Goal: Task Accomplishment & Management: Complete application form

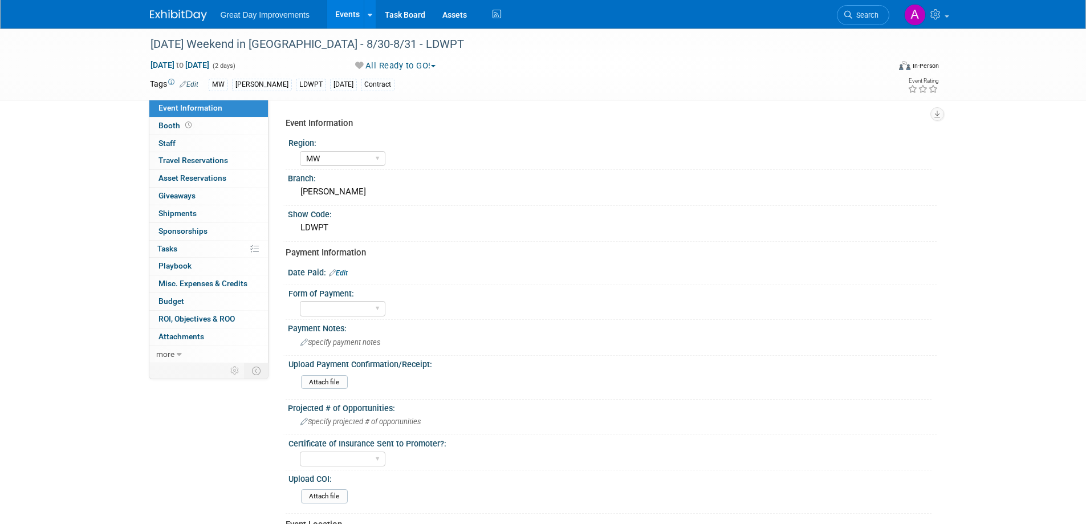
select select "MW"
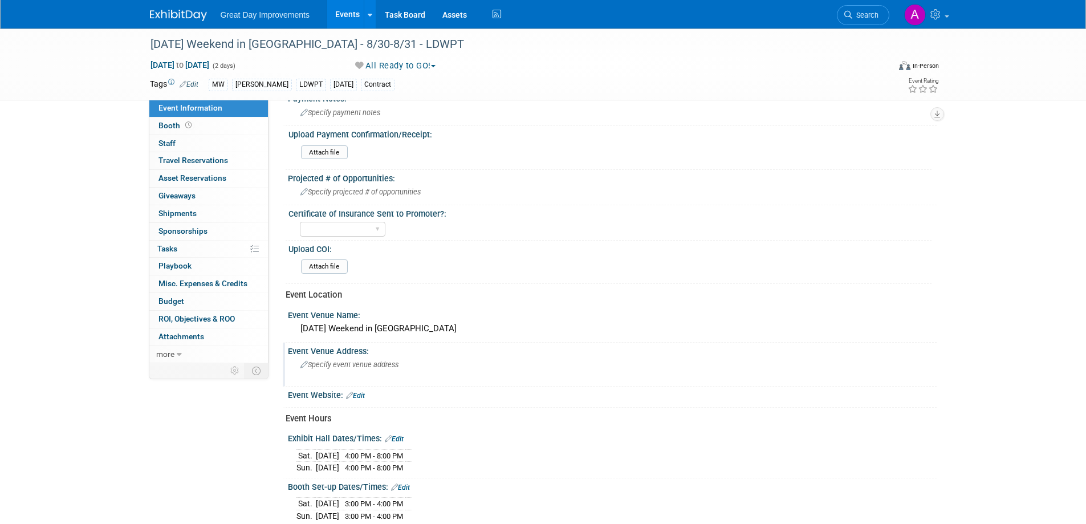
scroll to position [228, 0]
click at [358, 365] on span "Specify event venue address" at bounding box center [349, 366] width 98 height 9
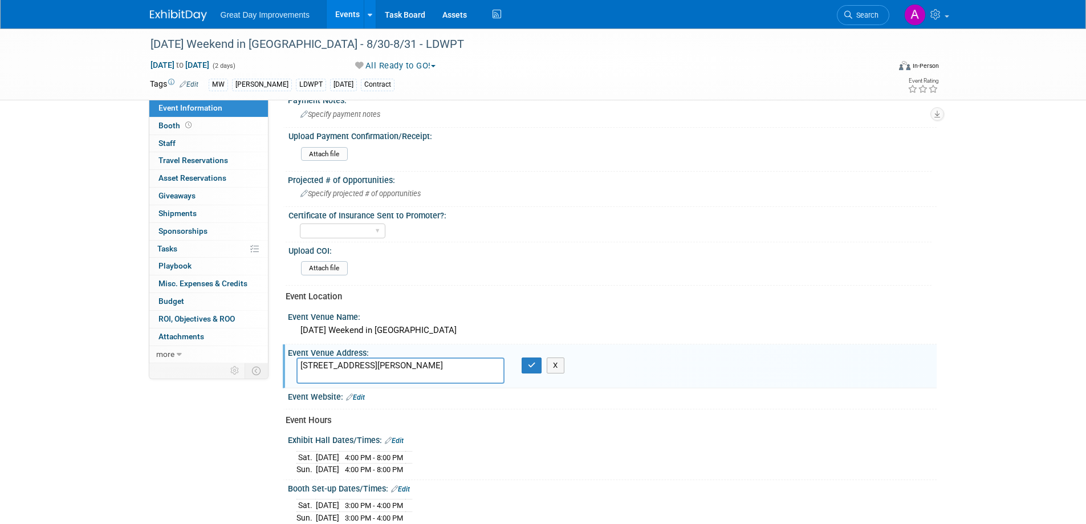
drag, startPoint x: 329, startPoint y: 376, endPoint x: 378, endPoint y: 374, distance: 49.1
click at [331, 376] on textarea "731 Brent St Louisvillle, KY" at bounding box center [400, 370] width 208 height 26
type textarea "731 Brent St Louisville, KY"
click at [533, 367] on icon "button" at bounding box center [532, 364] width 8 height 7
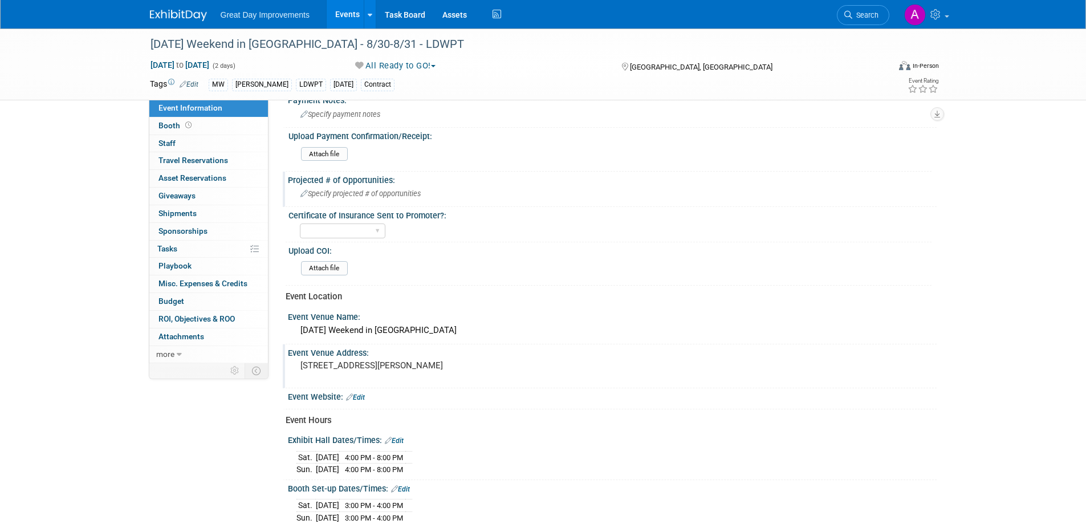
click at [377, 190] on span "Specify projected # of opportunities" at bounding box center [360, 193] width 120 height 9
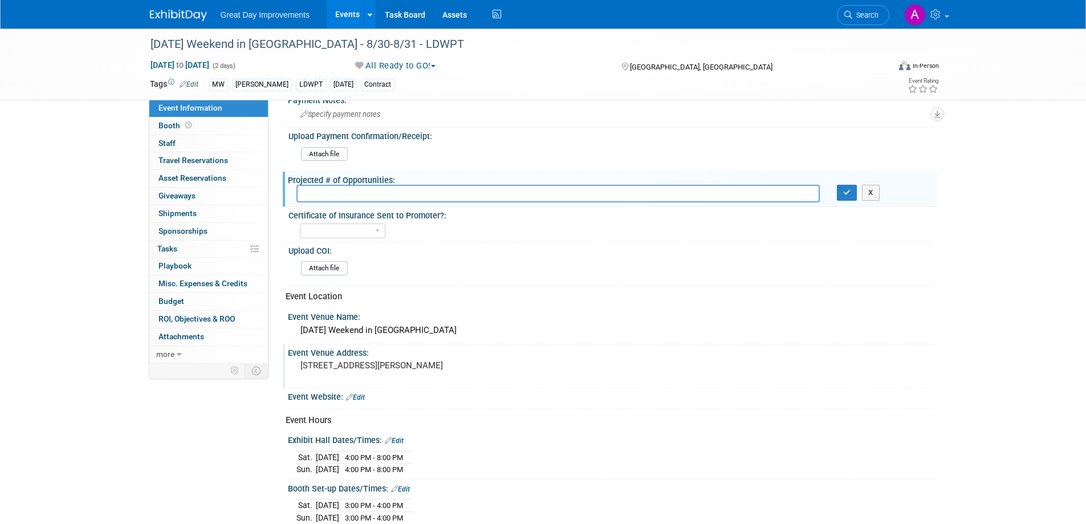
type input "4"
type input "6"
click at [848, 196] on icon "button" at bounding box center [847, 192] width 8 height 7
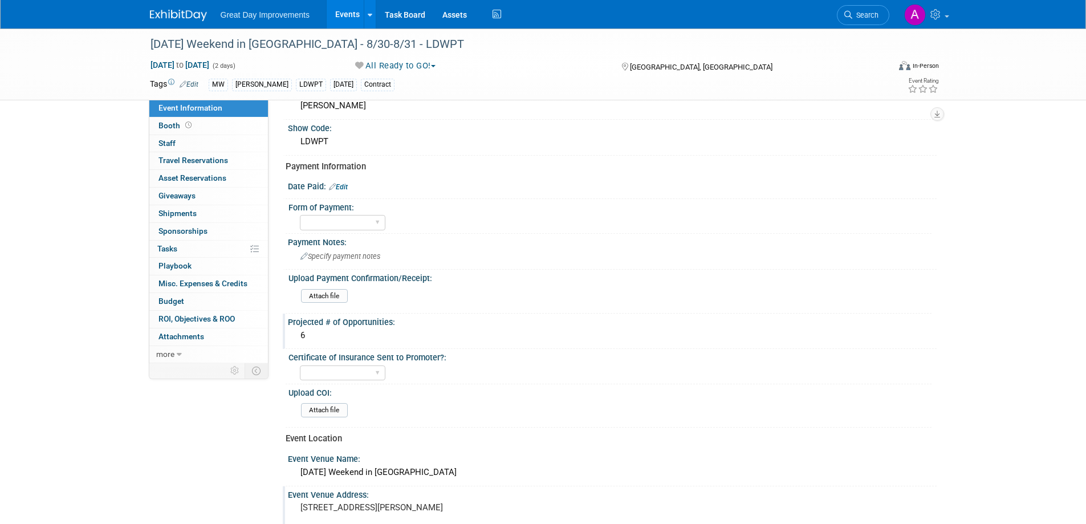
scroll to position [0, 0]
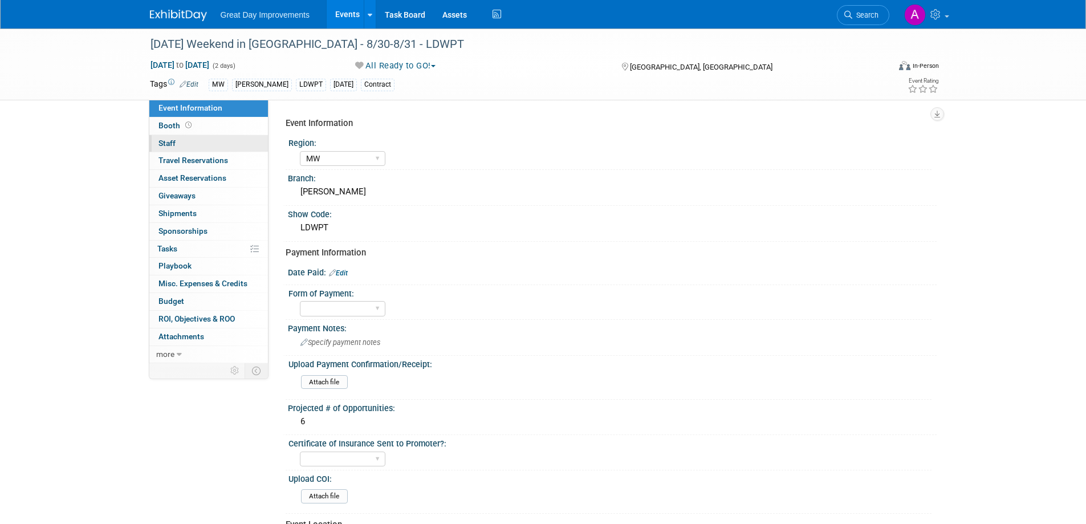
click at [166, 142] on span "Staff 0" at bounding box center [166, 143] width 17 height 9
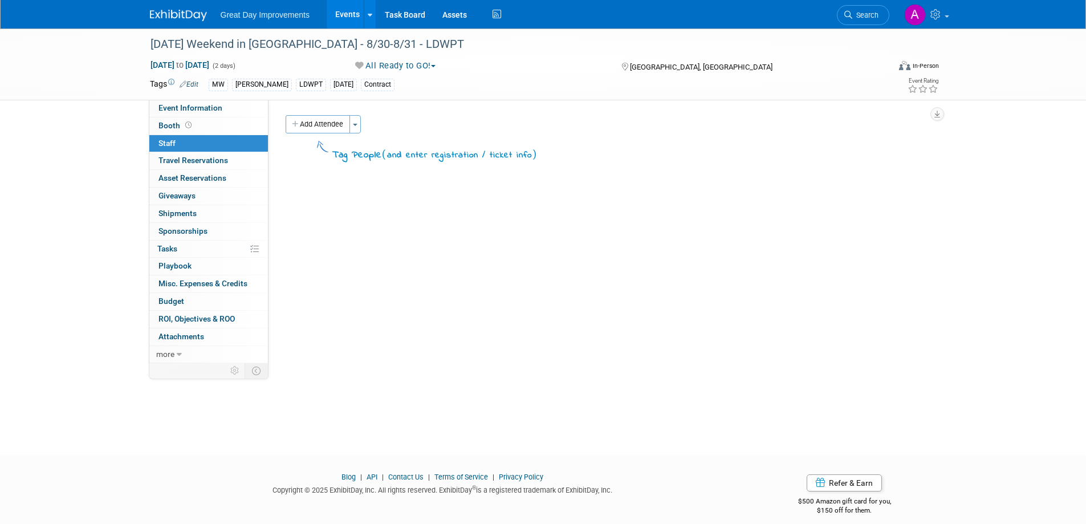
click at [343, 126] on button "Add Attendee" at bounding box center [318, 124] width 64 height 18
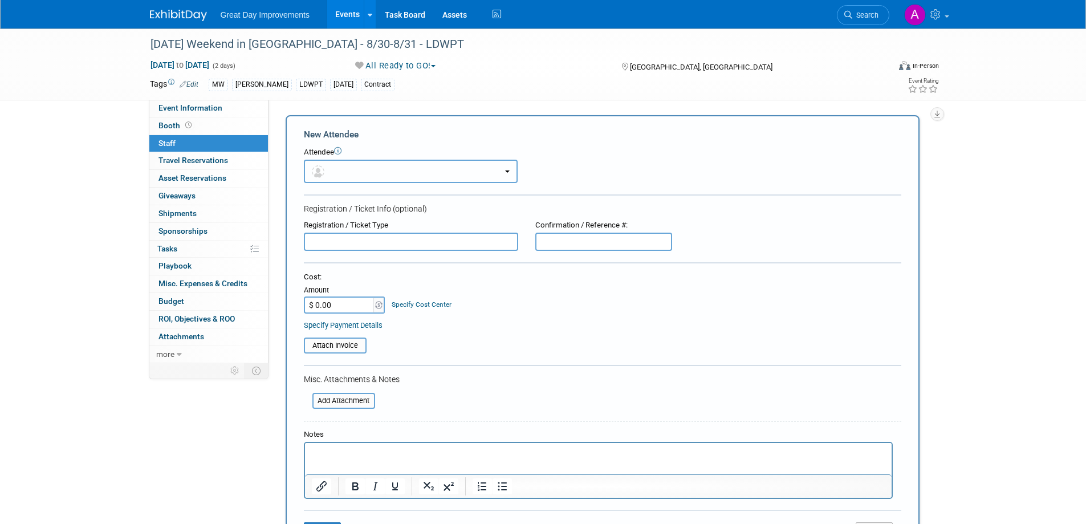
click at [430, 172] on button "button" at bounding box center [411, 171] width 214 height 23
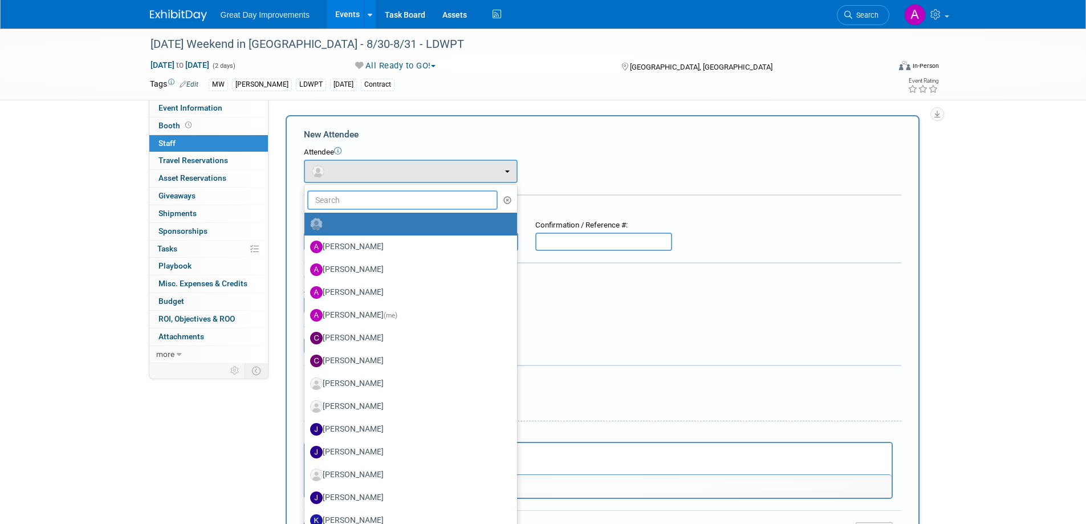
drag, startPoint x: 403, startPoint y: 207, endPoint x: 404, endPoint y: 198, distance: 8.6
click at [403, 205] on input "text" at bounding box center [402, 199] width 191 height 19
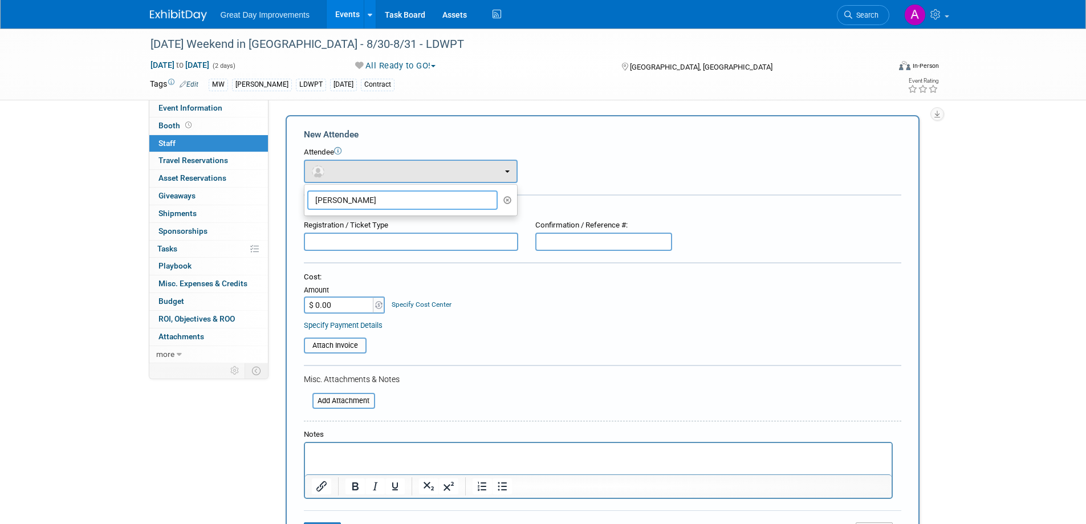
type input "nikolas"
click at [642, 160] on div "Attendee <img src="https://www.exhibitday.com/Images/Unassigned-User-Icon.png" …" at bounding box center [602, 165] width 597 height 36
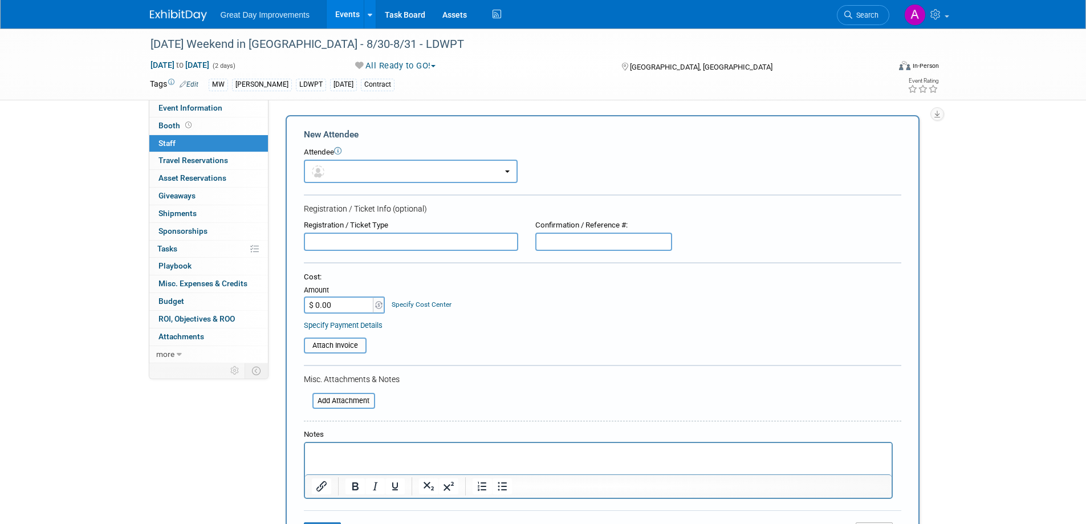
click at [352, 459] on html at bounding box center [597, 451] width 587 height 16
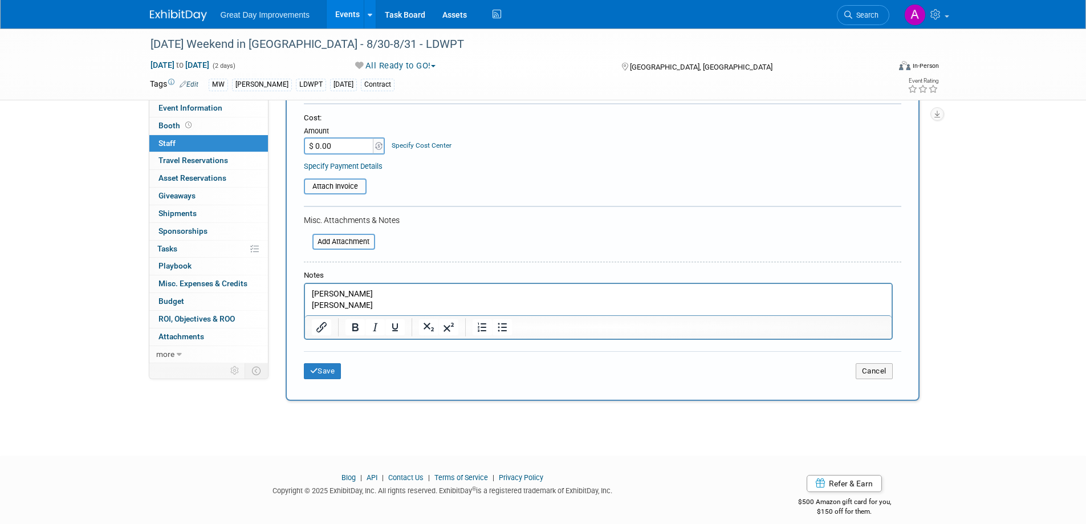
scroll to position [171, 0]
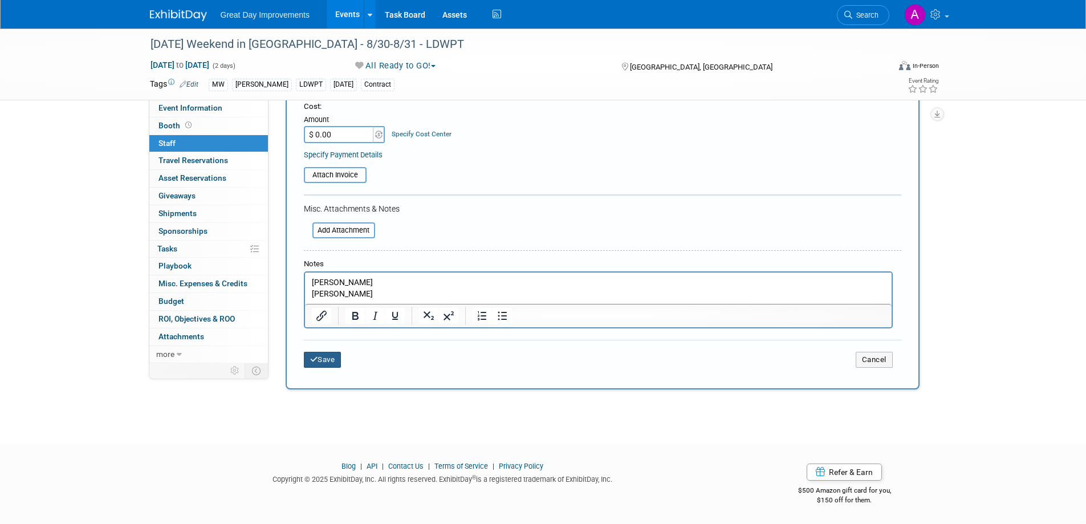
click at [324, 363] on button "Save" at bounding box center [323, 360] width 38 height 16
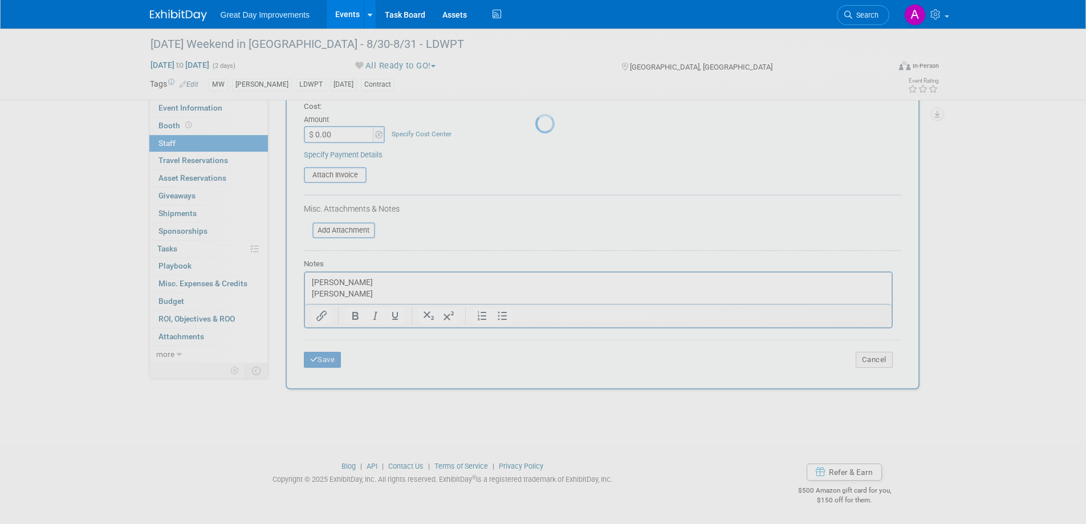
scroll to position [11, 0]
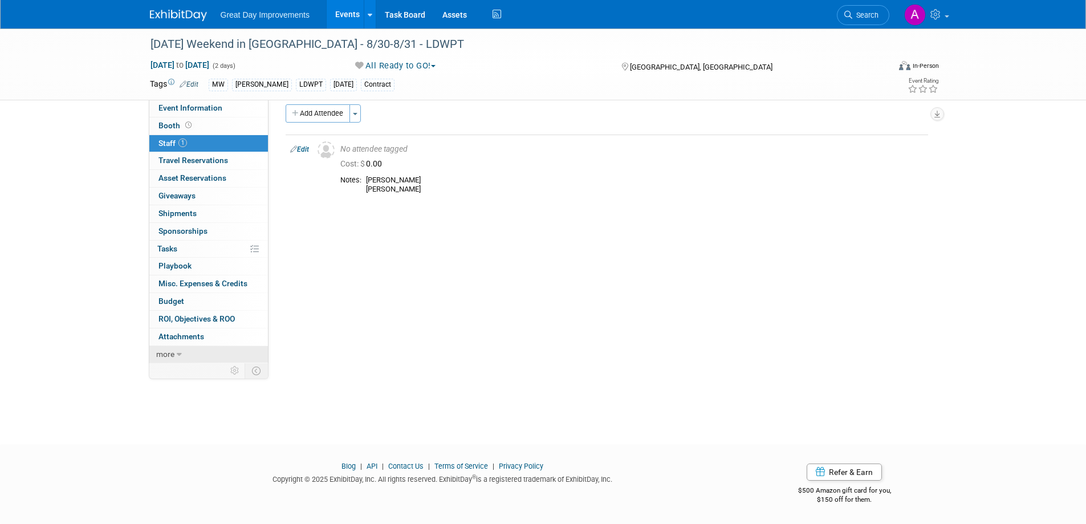
click at [170, 353] on span "more" at bounding box center [165, 353] width 18 height 9
click at [175, 372] on span "Event Binder (.pdf export)" at bounding box center [203, 371] width 91 height 9
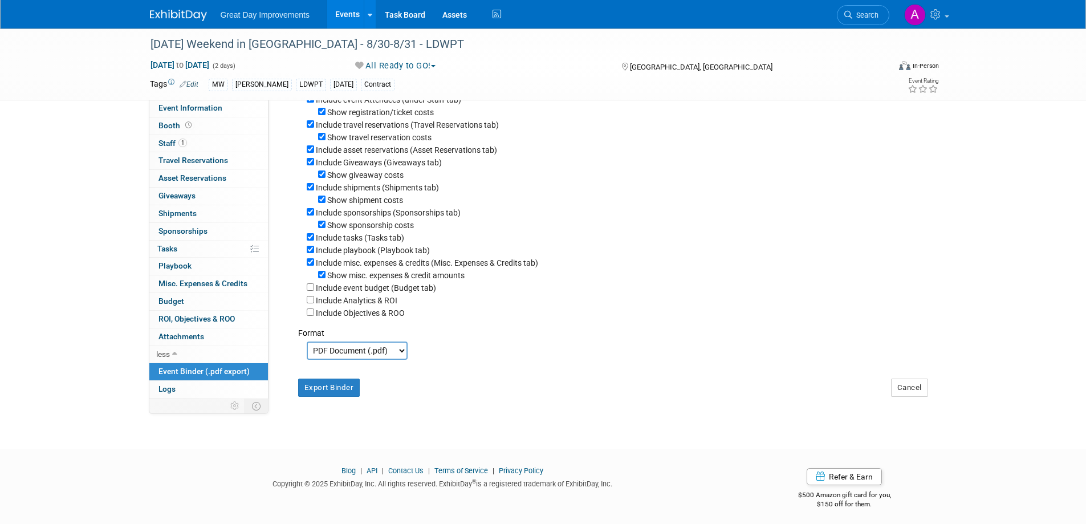
scroll to position [152, 0]
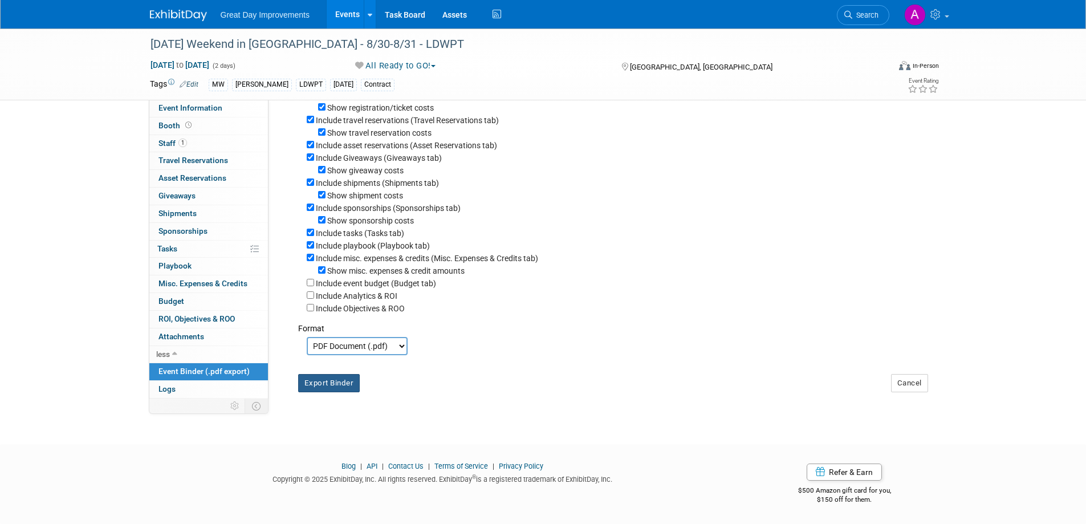
click at [326, 385] on button "Export Binder" at bounding box center [329, 383] width 62 height 18
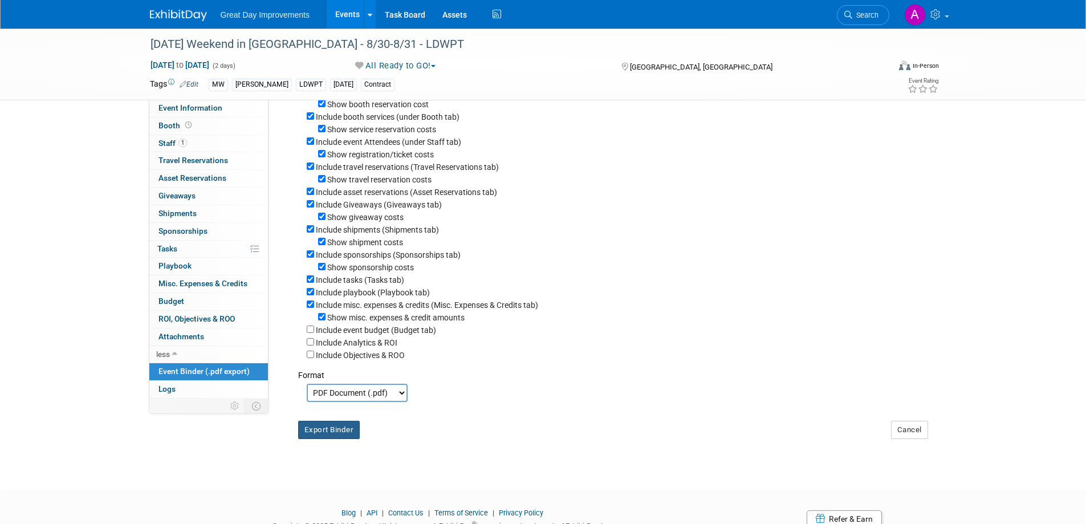
scroll to position [0, 0]
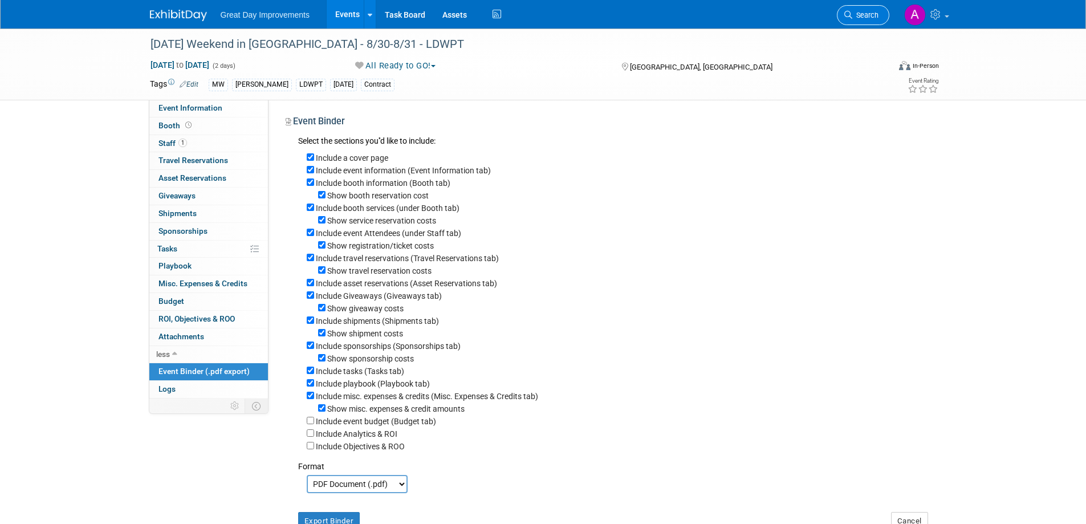
click at [869, 13] on span "Search" at bounding box center [865, 15] width 26 height 9
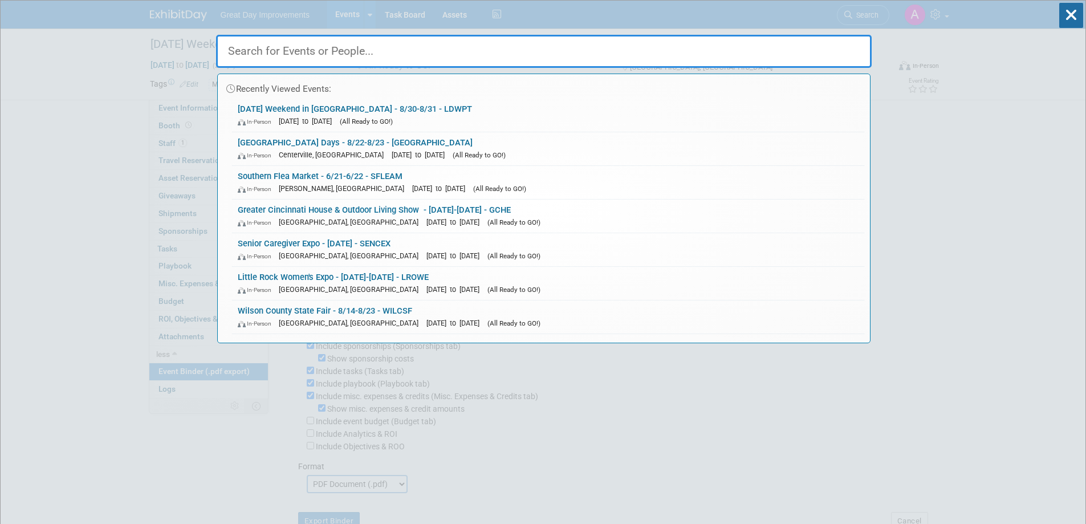
click at [490, 55] on input "text" at bounding box center [544, 51] width 656 height 33
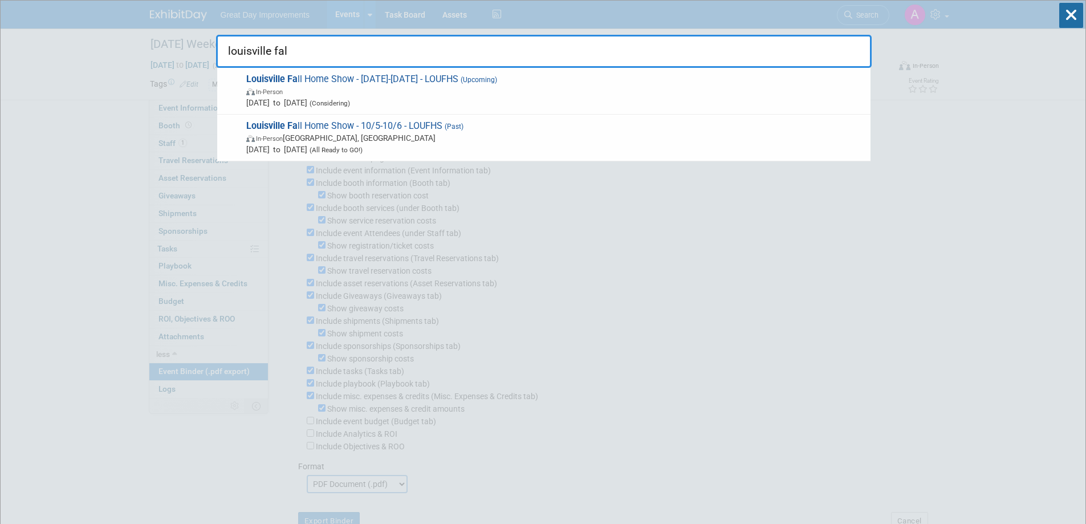
type input "louisville fall"
drag, startPoint x: 308, startPoint y: 51, endPoint x: 168, endPoint y: 44, distance: 141.0
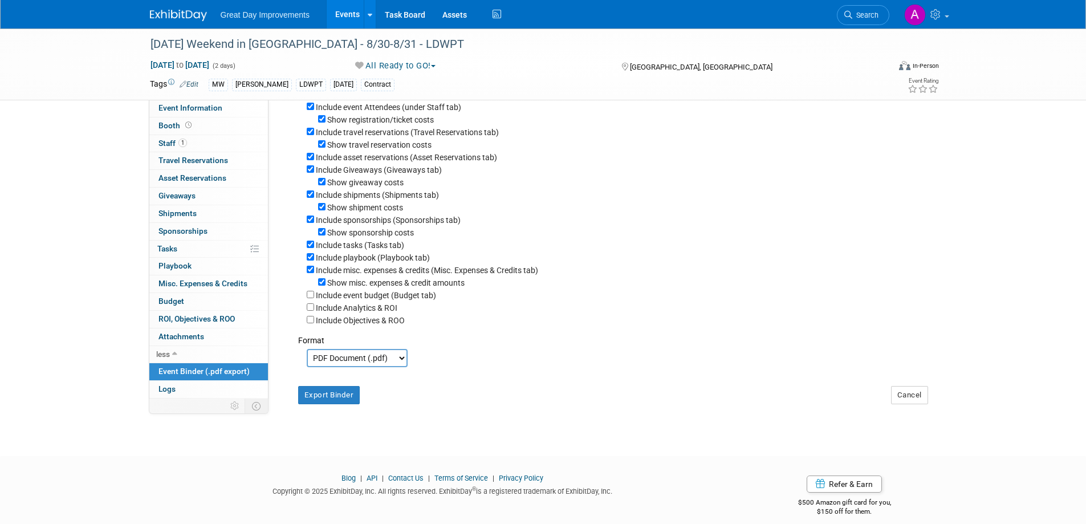
scroll to position [152, 0]
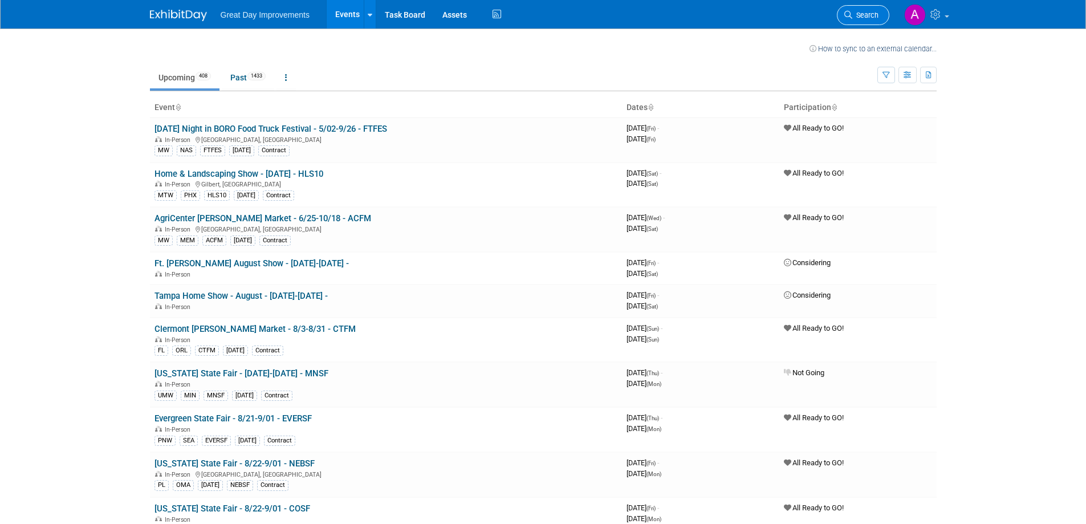
click at [864, 16] on span "Search" at bounding box center [865, 15] width 26 height 9
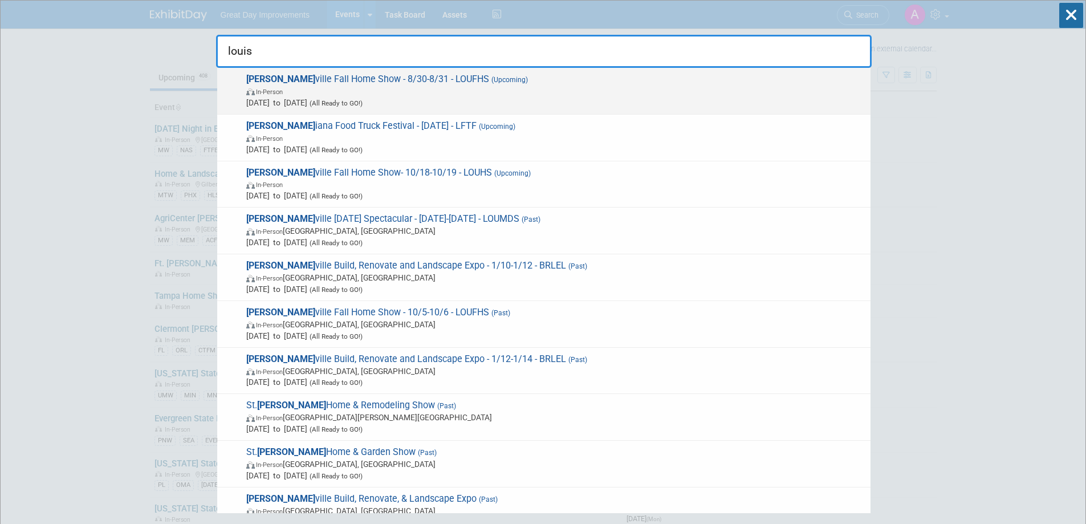
type input "louis"
click at [513, 87] on span "In-Person" at bounding box center [555, 91] width 619 height 11
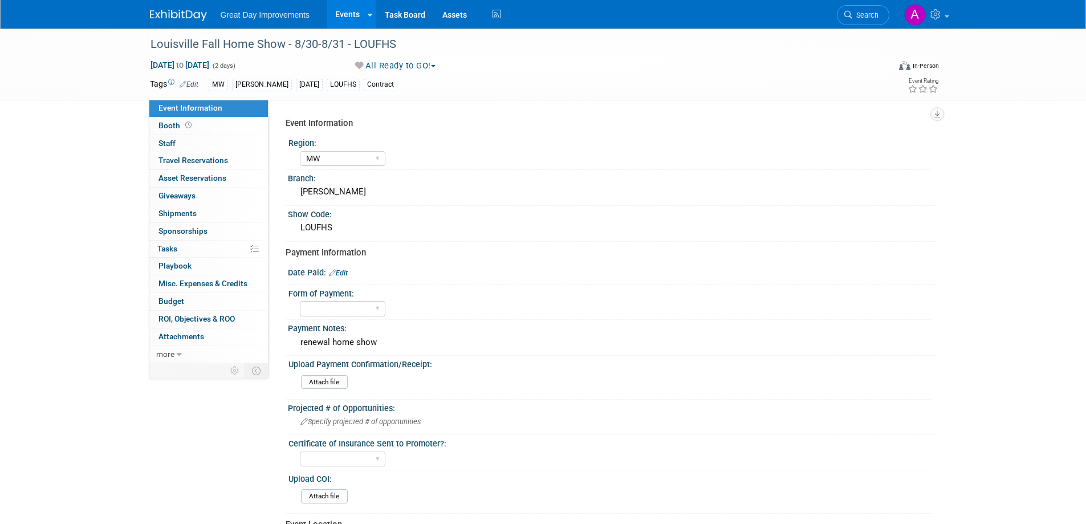
select select "MW"
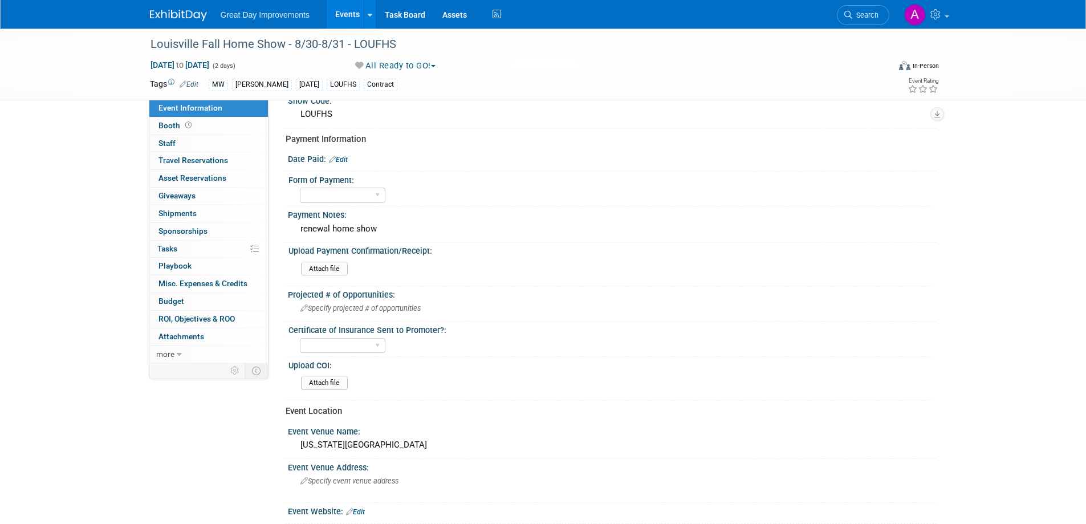
scroll to position [114, 0]
click at [379, 307] on span "Specify projected # of opportunities" at bounding box center [360, 307] width 120 height 9
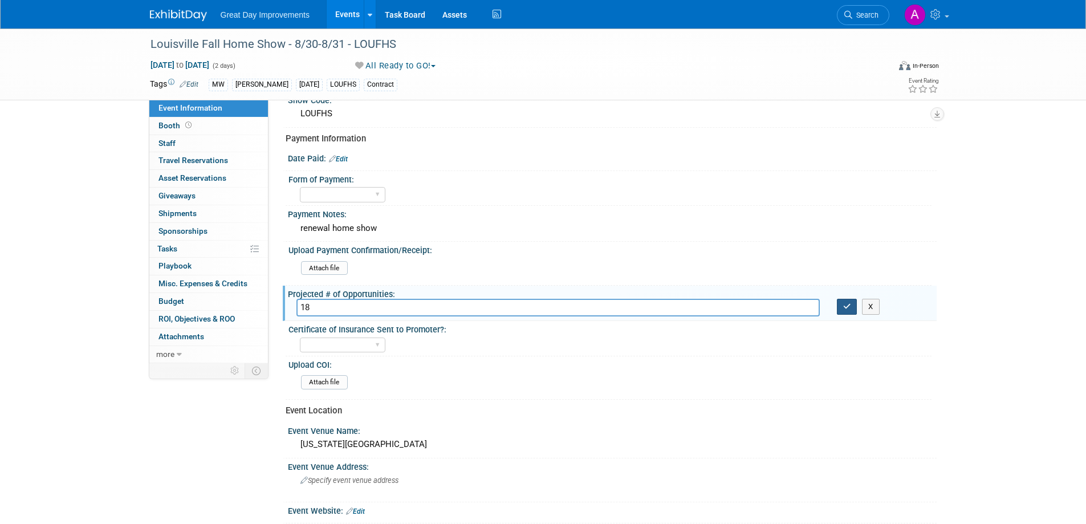
type input "18"
click at [841, 309] on button "button" at bounding box center [847, 307] width 21 height 16
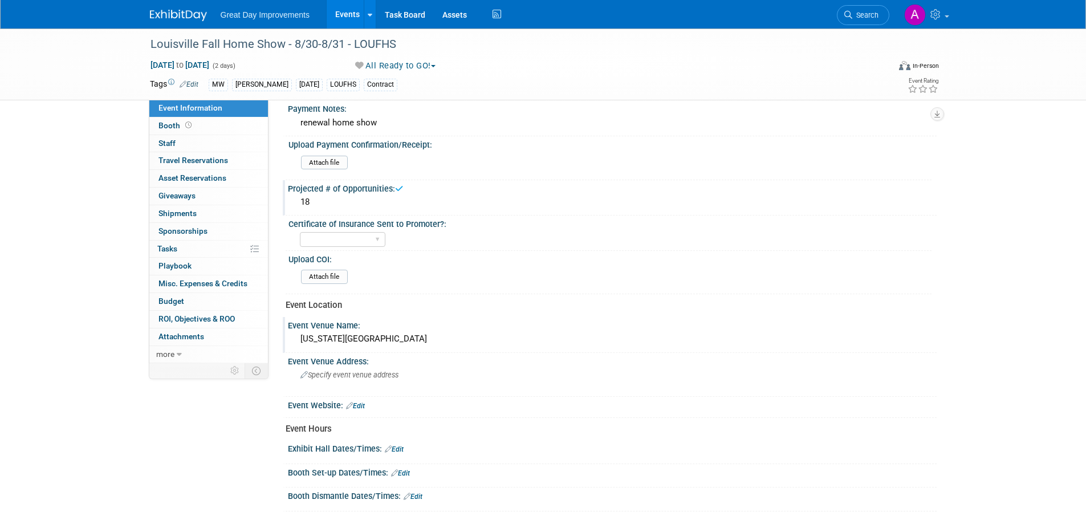
scroll to position [228, 0]
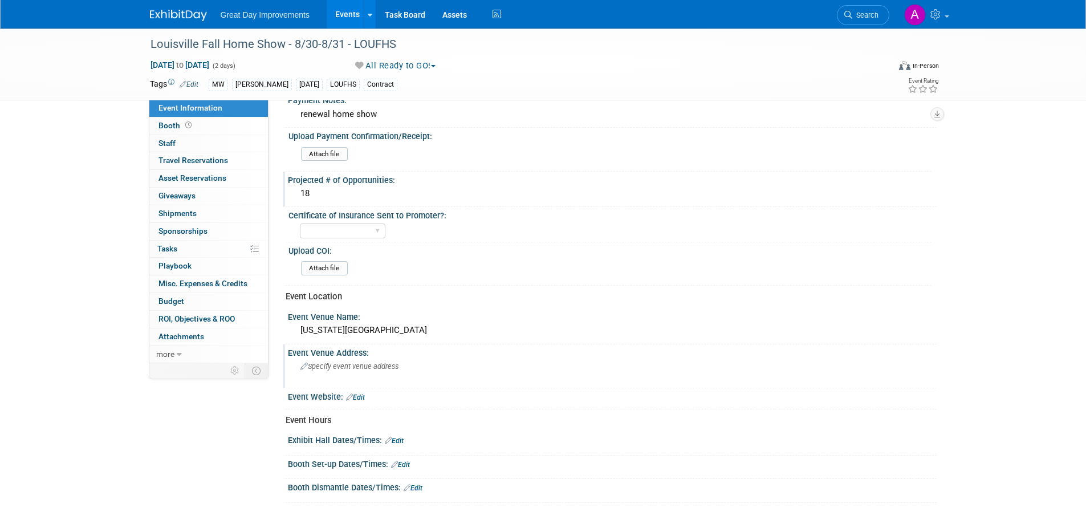
click at [364, 364] on span "Specify event venue address" at bounding box center [349, 366] width 98 height 9
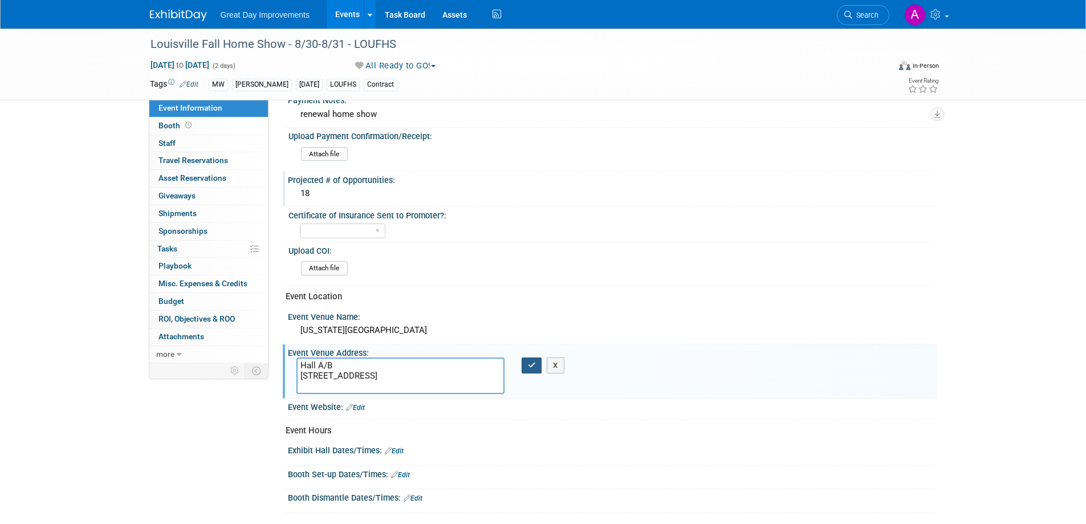
type textarea "Hall A/B 937 Philips Lane Louisville, KY 40209"
click at [535, 365] on icon "button" at bounding box center [532, 364] width 8 height 7
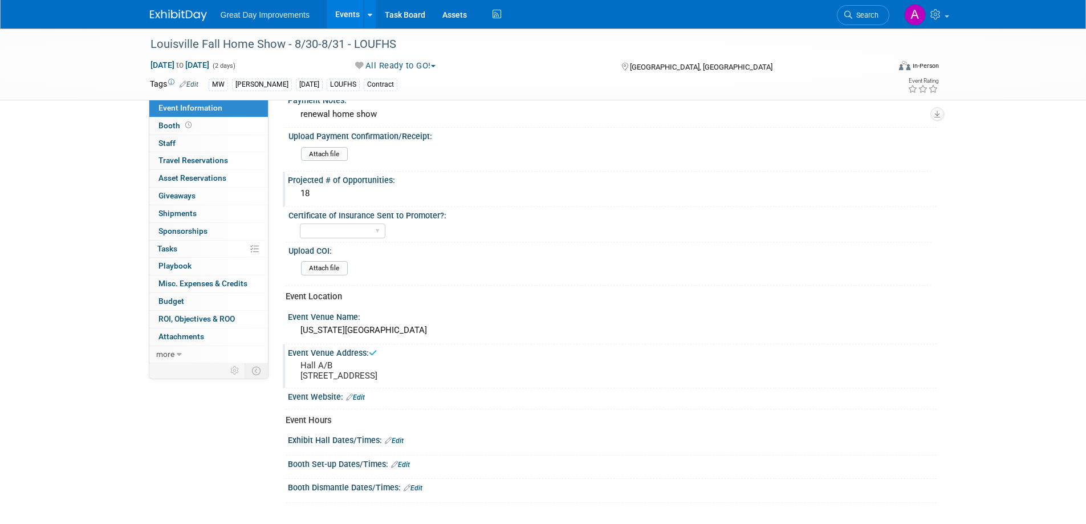
click at [361, 401] on link "Edit" at bounding box center [355, 397] width 19 height 8
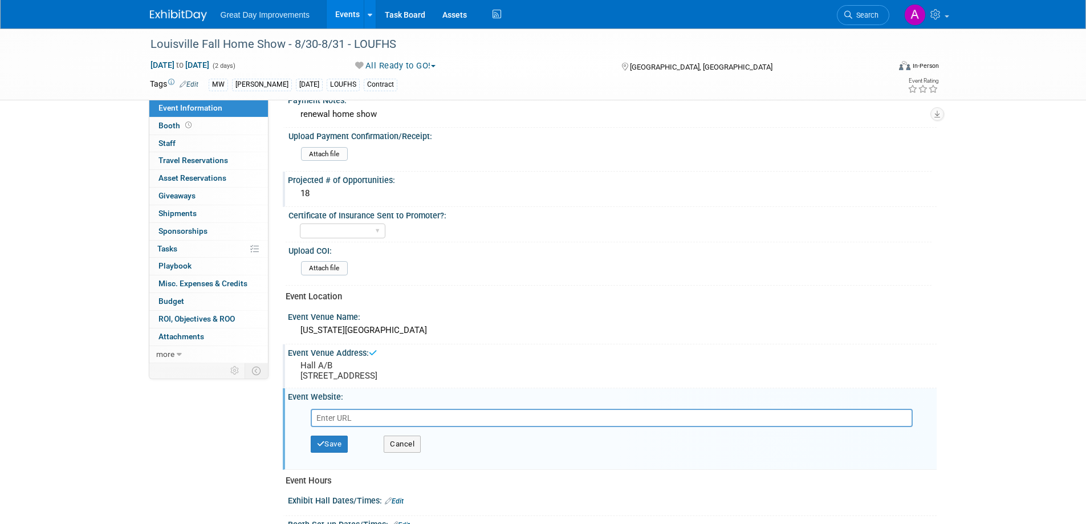
click at [363, 427] on input "text" at bounding box center [612, 418] width 602 height 18
type input "www.kyhomeshow-ke.com"
click at [339, 453] on button "Save" at bounding box center [330, 444] width 38 height 17
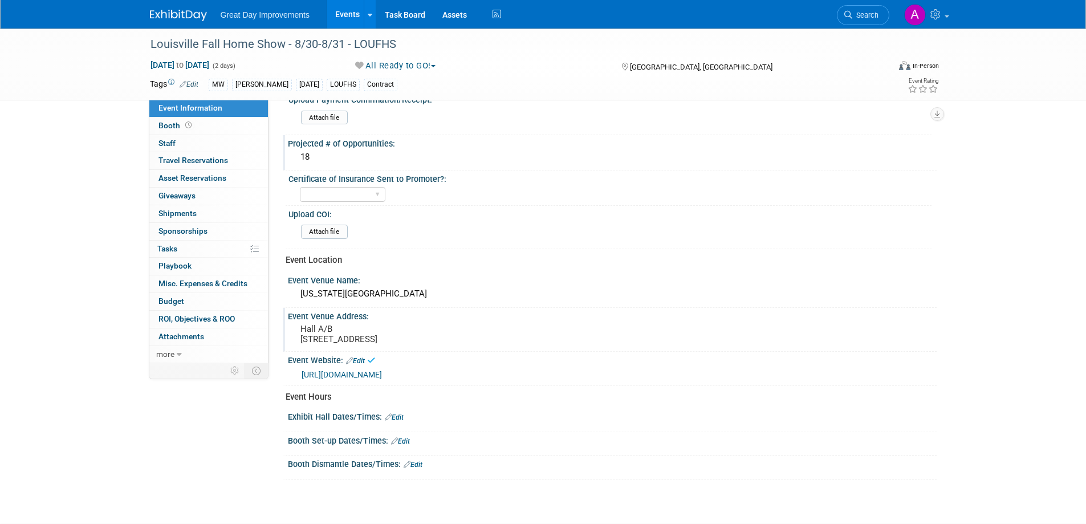
scroll to position [342, 0]
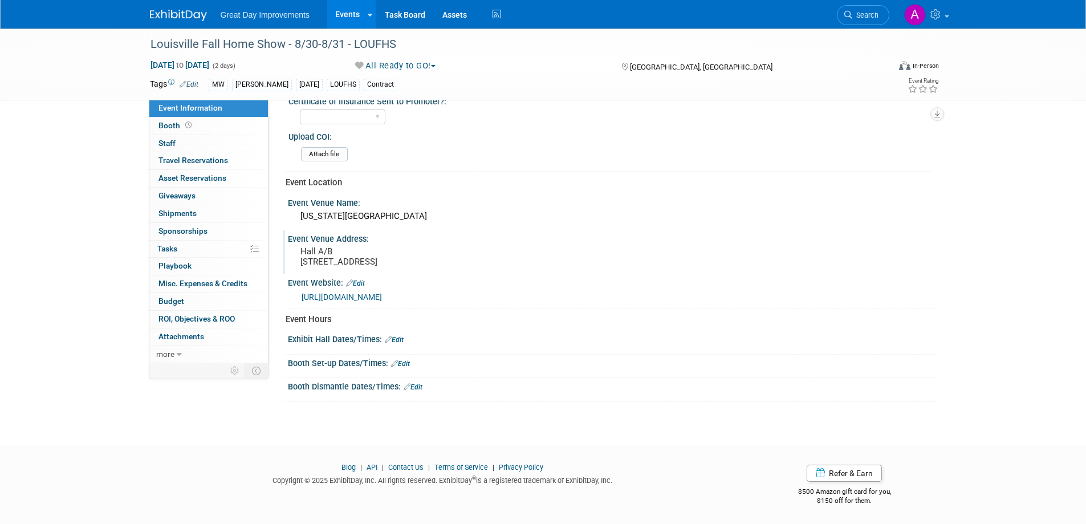
click at [402, 344] on link "Edit" at bounding box center [394, 340] width 19 height 8
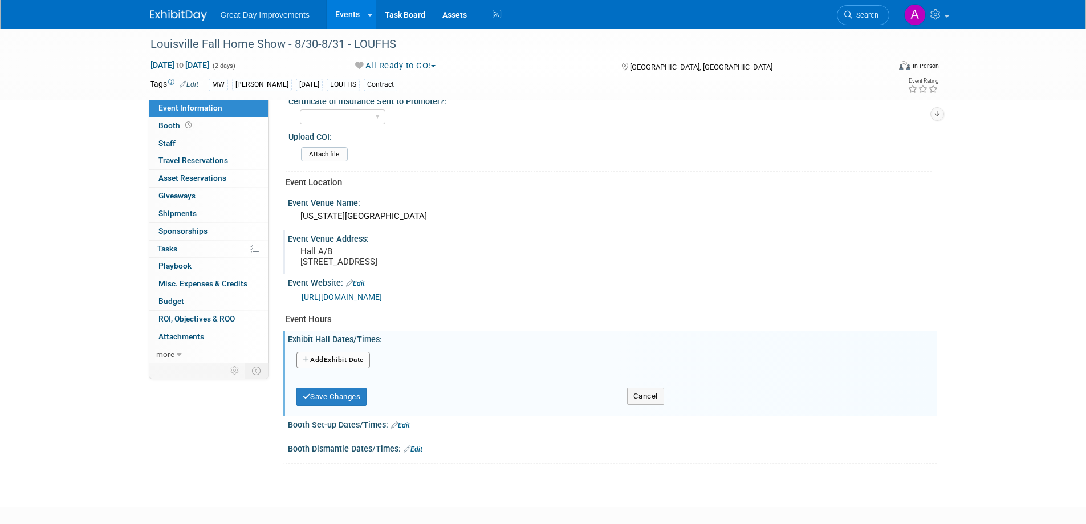
click at [355, 366] on button "Add Another Exhibit Date" at bounding box center [333, 360] width 74 height 17
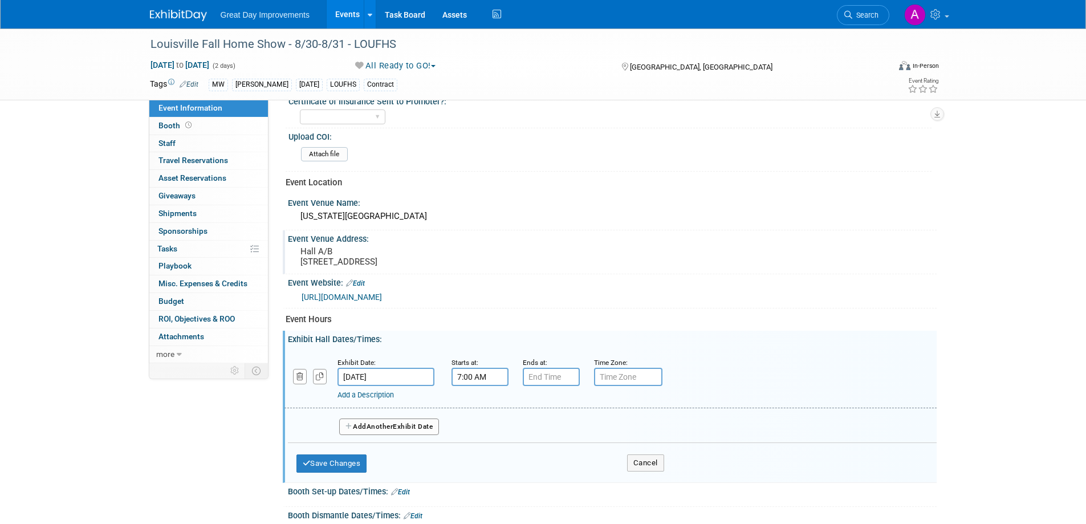
click at [487, 383] on input "7:00 AM" at bounding box center [480, 377] width 57 height 18
click at [475, 464] on span at bounding box center [478, 455] width 20 height 20
click at [479, 415] on span at bounding box center [478, 405] width 20 height 20
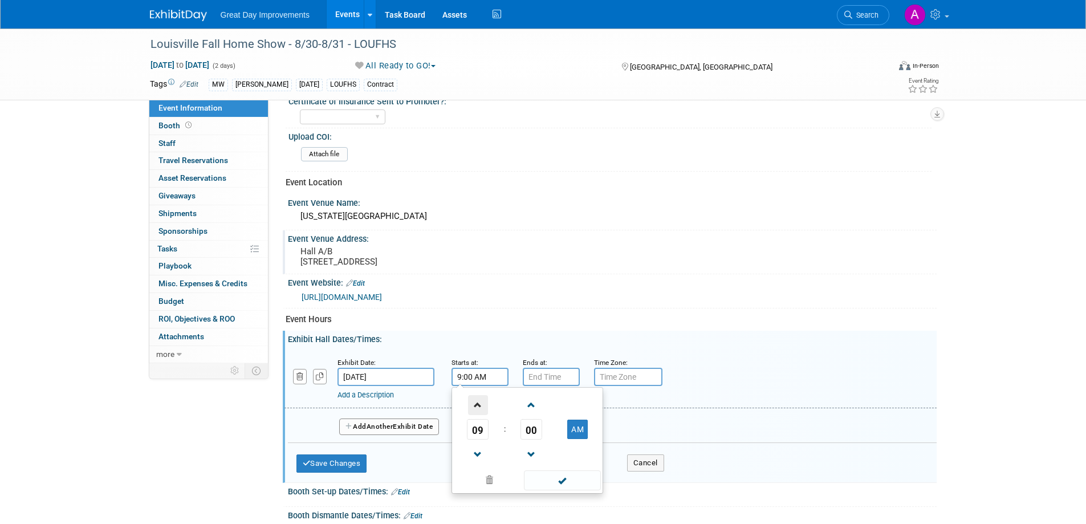
click at [479, 415] on span at bounding box center [478, 405] width 20 height 20
type input "10:00 AM"
click at [556, 490] on span at bounding box center [562, 480] width 77 height 20
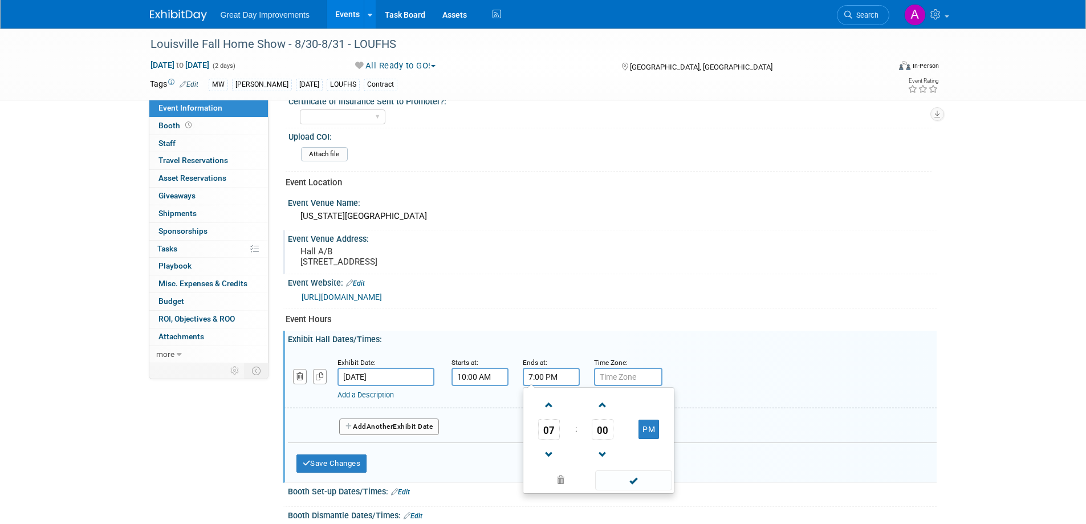
click at [555, 386] on input "7:00 PM" at bounding box center [551, 377] width 57 height 18
drag, startPoint x: 550, startPoint y: 413, endPoint x: 567, endPoint y: 422, distance: 19.9
click at [549, 413] on span at bounding box center [549, 405] width 20 height 20
type input "8:00 PM"
click at [626, 490] on span at bounding box center [633, 480] width 77 height 20
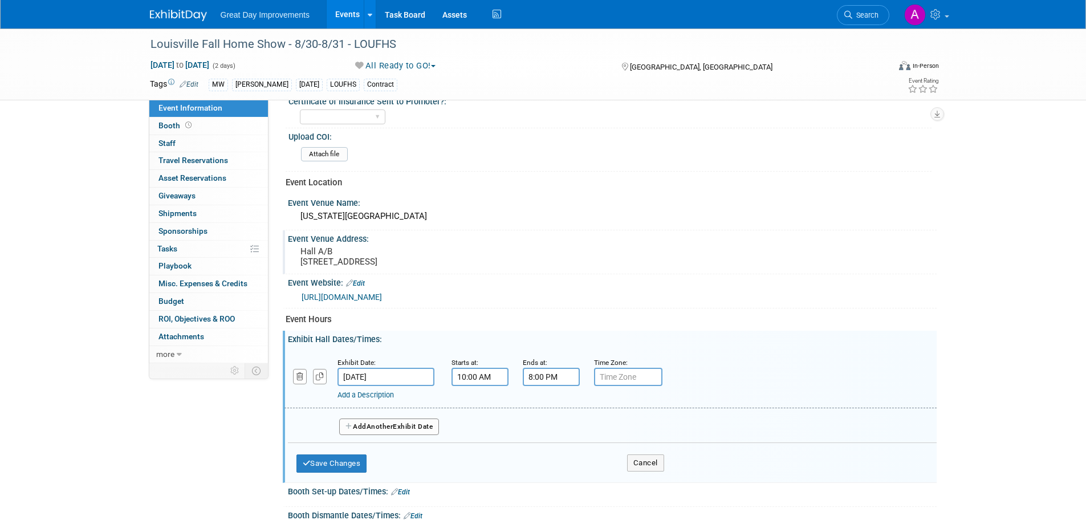
click at [627, 386] on input "text" at bounding box center [628, 377] width 68 height 18
type input "EST"
click at [379, 430] on span "Another" at bounding box center [380, 426] width 27 height 8
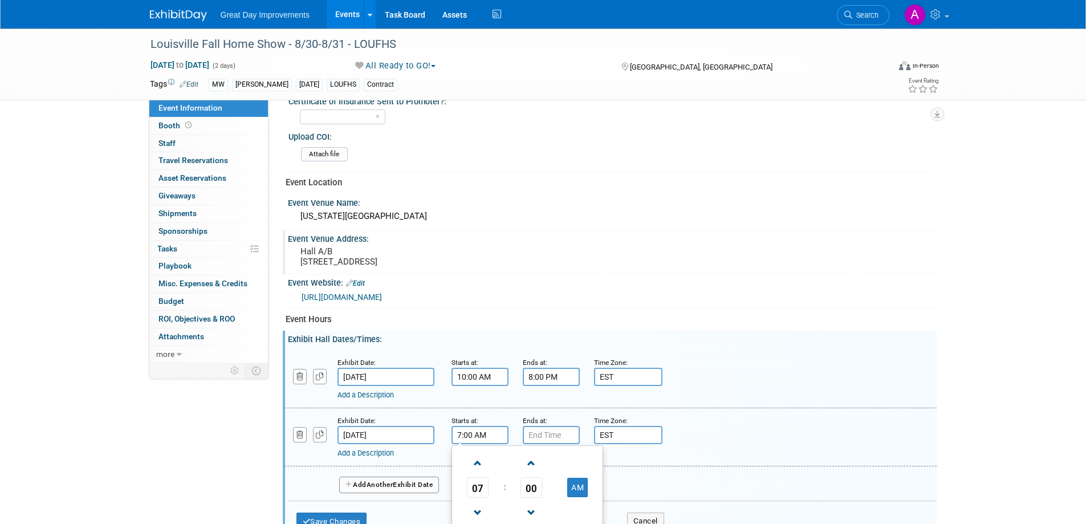
click at [475, 444] on input "7:00 AM" at bounding box center [480, 435] width 57 height 18
click at [475, 469] on span at bounding box center [478, 463] width 20 height 20
click at [475, 468] on span at bounding box center [478, 463] width 20 height 20
type input "10:00 AM"
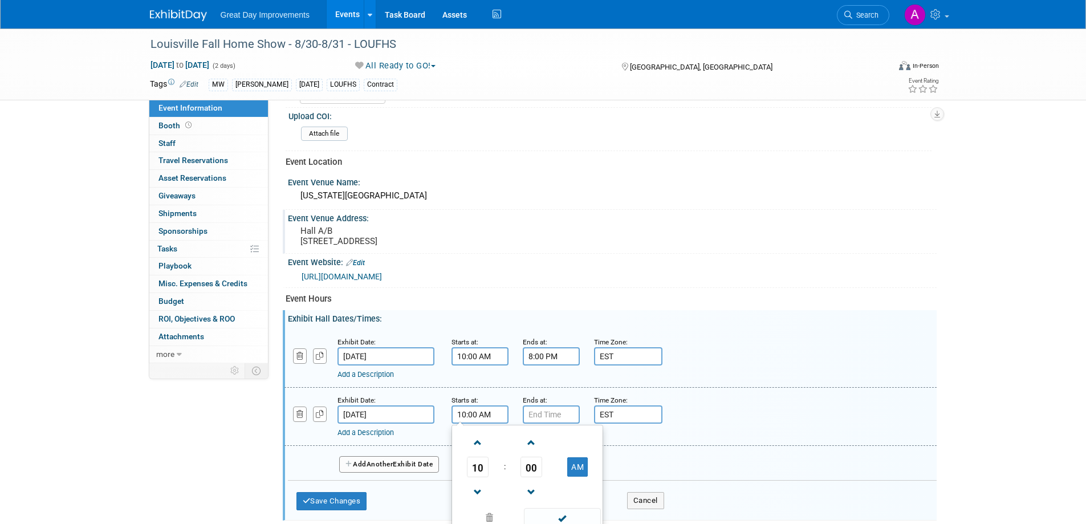
scroll to position [399, 0]
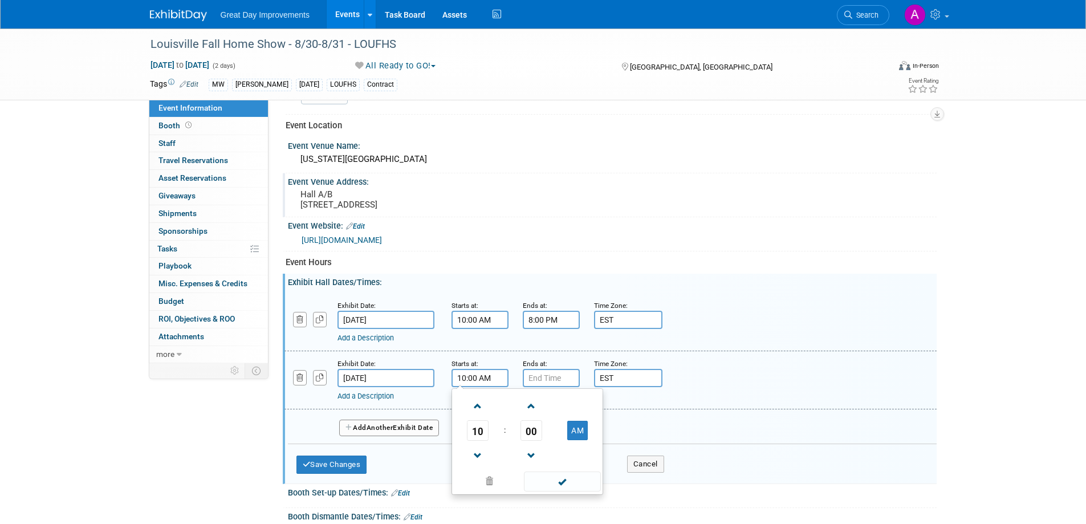
click at [562, 490] on span at bounding box center [562, 481] width 77 height 20
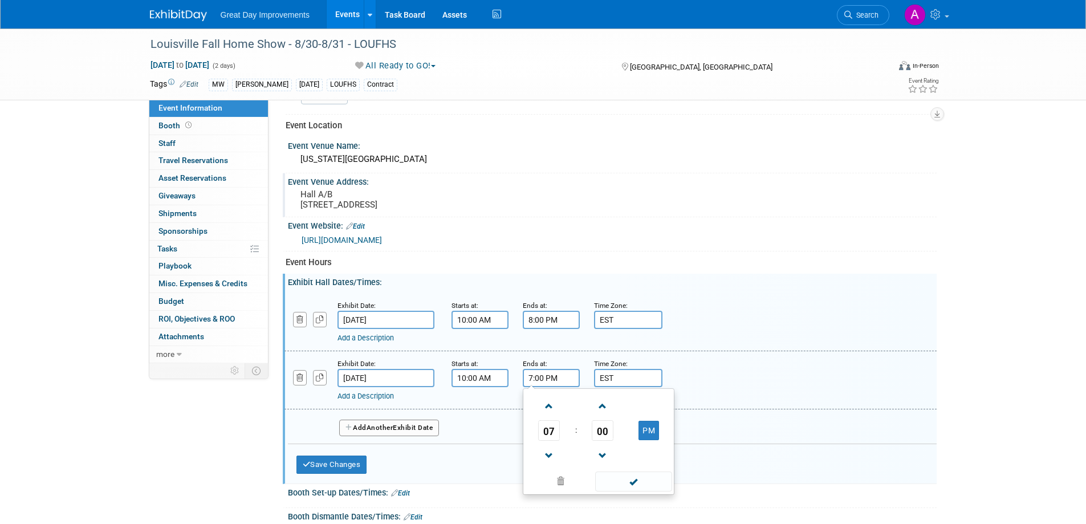
click at [556, 387] on input "7:00 PM" at bounding box center [551, 378] width 57 height 18
click at [552, 464] on span at bounding box center [549, 456] width 20 height 20
click at [552, 462] on span at bounding box center [549, 456] width 20 height 20
type input "5:00 PM"
click at [640, 491] on span at bounding box center [633, 481] width 77 height 20
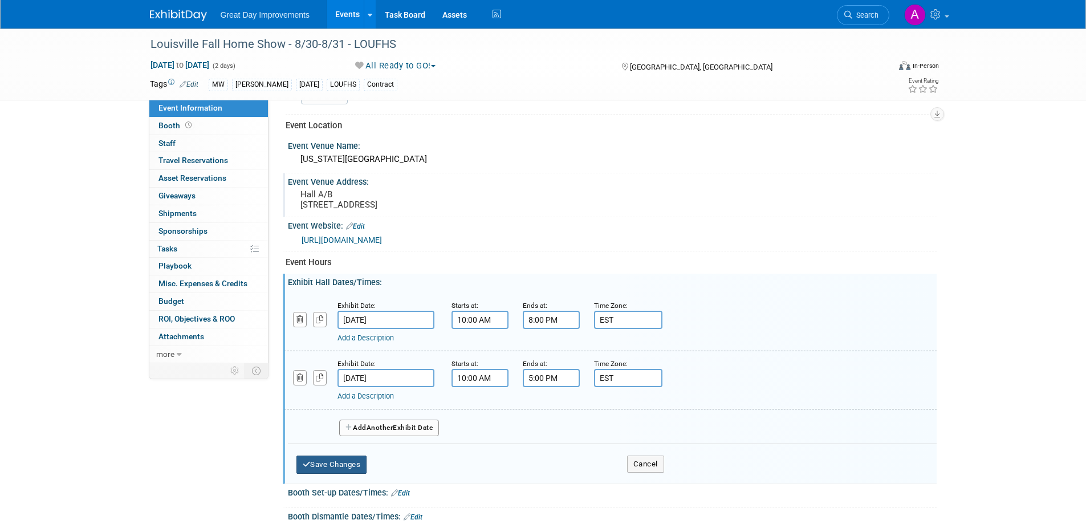
click at [347, 474] on button "Save Changes" at bounding box center [331, 465] width 71 height 18
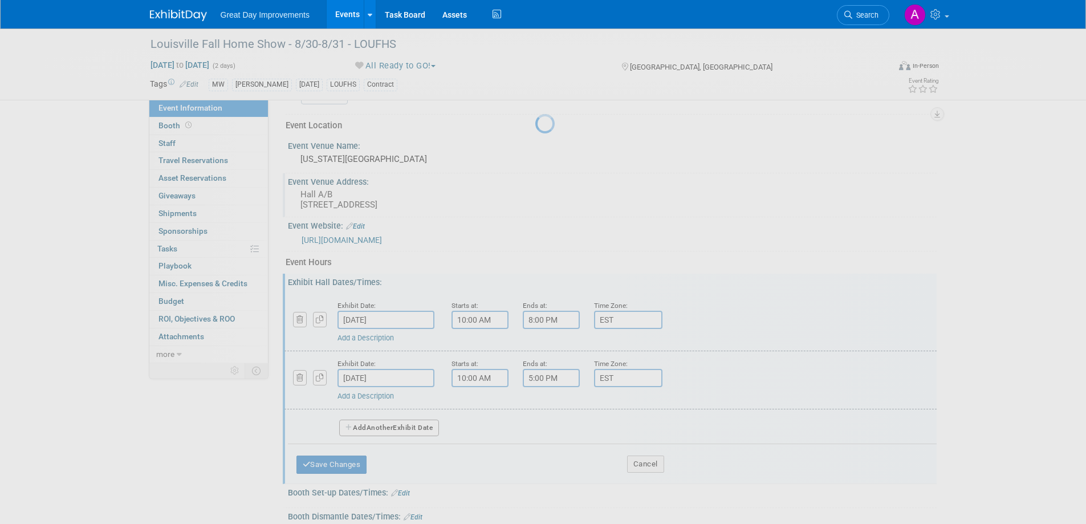
scroll to position [350, 0]
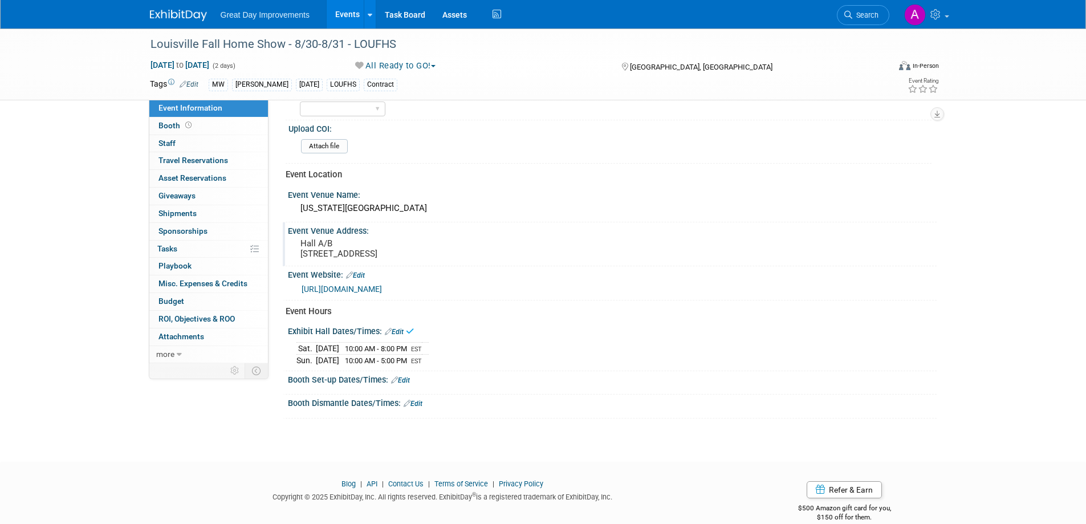
click at [403, 384] on link "Edit" at bounding box center [400, 380] width 19 height 8
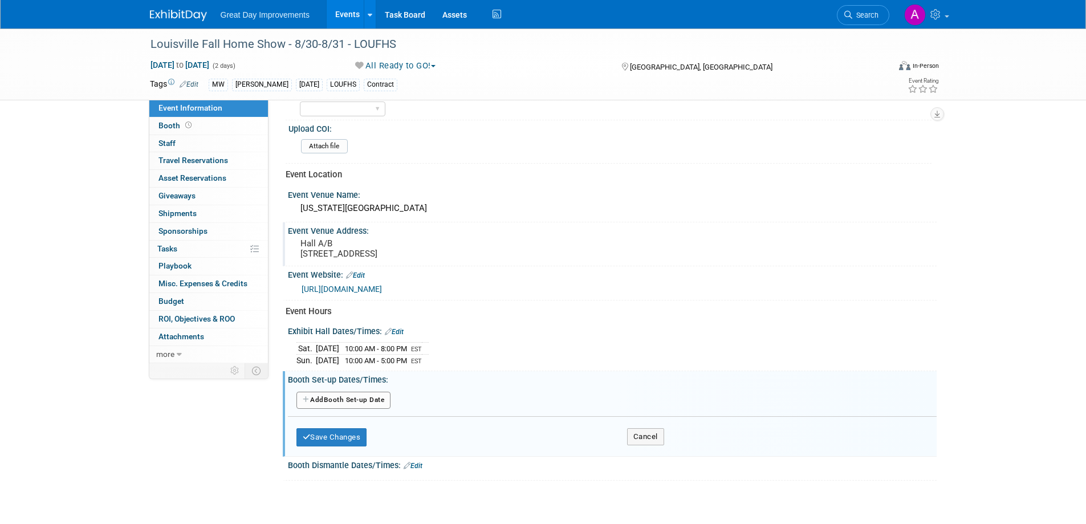
click at [356, 409] on button "Add Another Booth Set-up Date" at bounding box center [343, 400] width 95 height 17
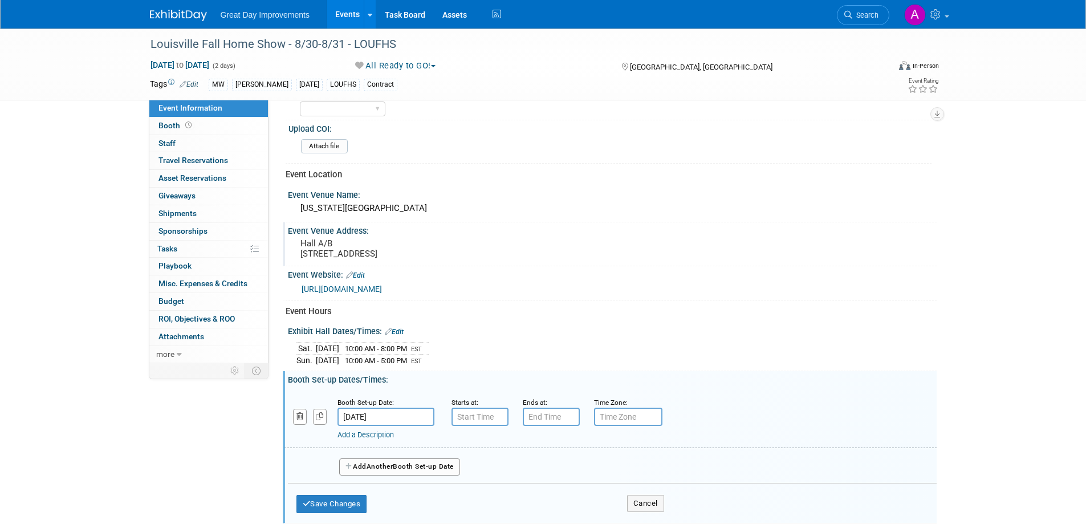
click at [400, 425] on input "Aug 30, 2025" at bounding box center [386, 417] width 97 height 18
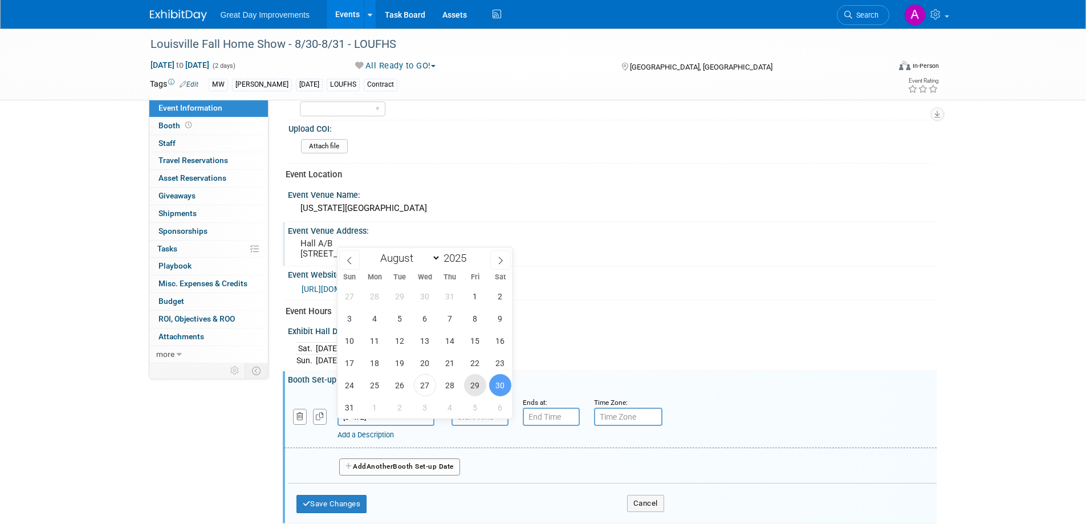
click at [483, 383] on span "29" at bounding box center [475, 385] width 22 height 22
type input "Aug 29, 2025"
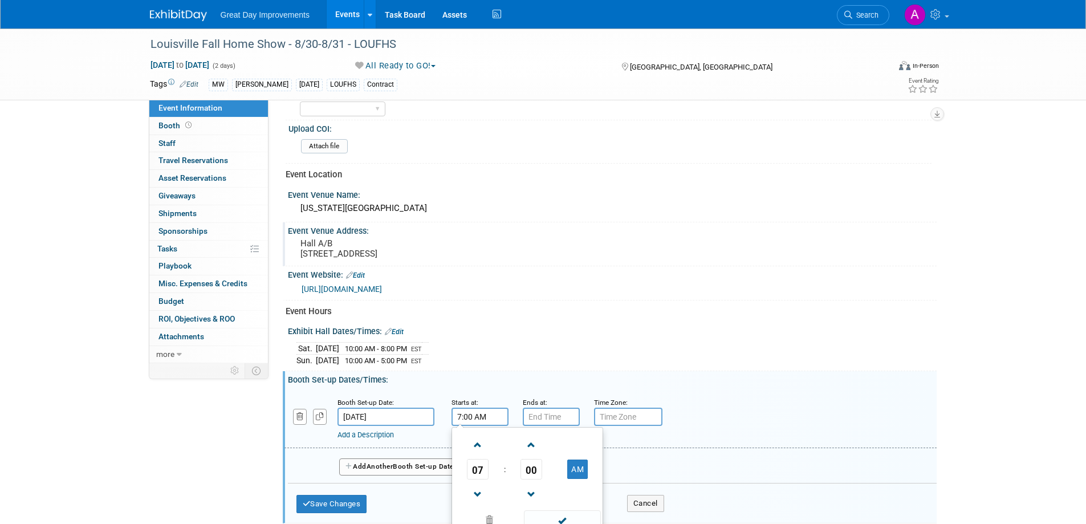
click at [489, 424] on input "7:00 AM" at bounding box center [480, 417] width 57 height 18
click at [480, 453] on span at bounding box center [478, 445] width 20 height 20
click at [481, 452] on span at bounding box center [478, 445] width 20 height 20
type input "10:00 AM"
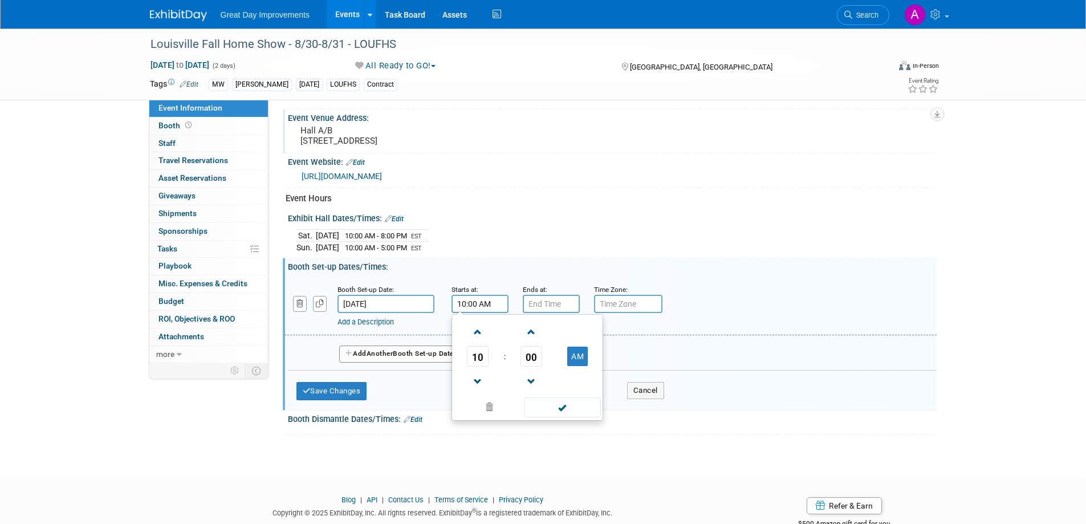
scroll to position [464, 0]
drag, startPoint x: 573, startPoint y: 418, endPoint x: 571, endPoint y: 375, distance: 42.8
click at [573, 416] on span at bounding box center [562, 406] width 77 height 20
click at [551, 294] on div "Ends at:" at bounding box center [550, 287] width 54 height 11
click at [554, 306] on input "7:00 PM" at bounding box center [551, 303] width 57 height 18
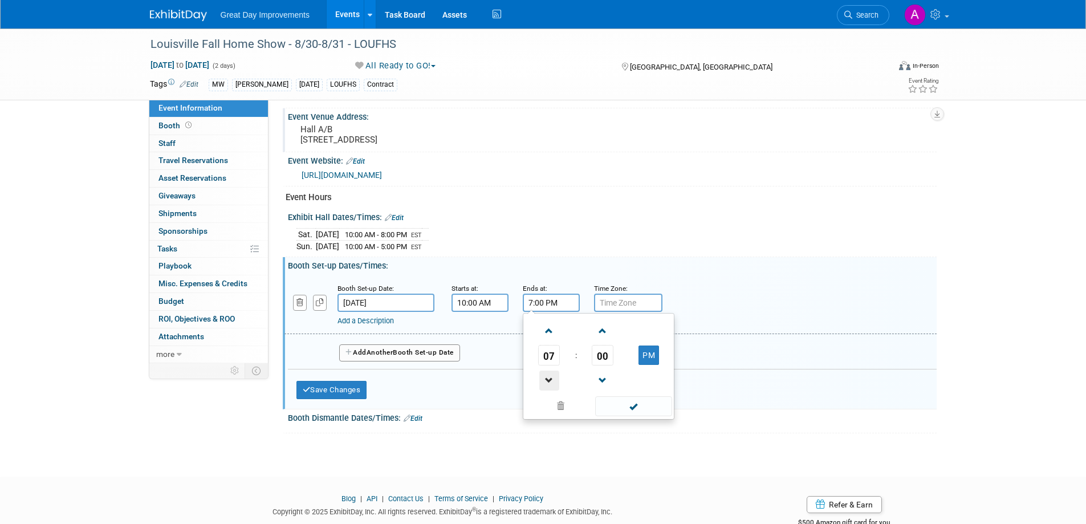
click at [551, 391] on span at bounding box center [549, 381] width 20 height 20
click at [550, 391] on span at bounding box center [549, 381] width 20 height 20
type input "4:00 PM"
click at [624, 416] on span at bounding box center [633, 406] width 77 height 20
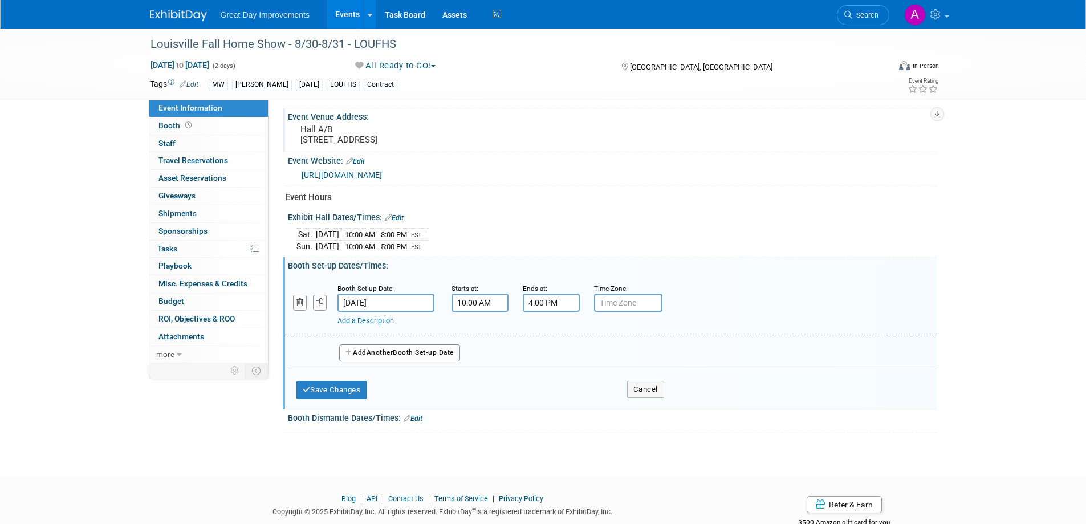
click at [628, 312] on input "text" at bounding box center [628, 303] width 68 height 18
type input "EST"
click at [376, 356] on span "Another" at bounding box center [380, 352] width 27 height 8
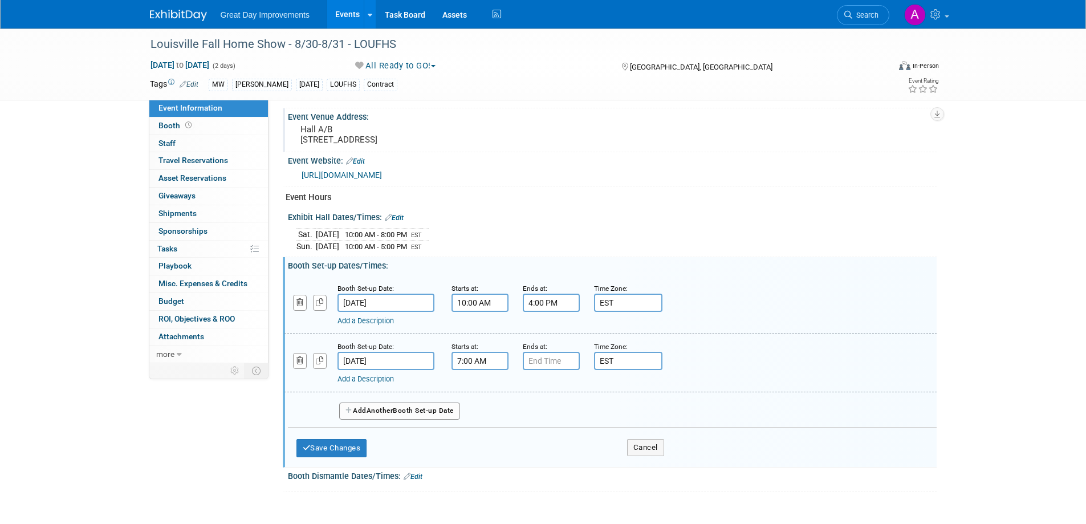
click at [485, 370] on input "7:00 AM" at bounding box center [480, 361] width 57 height 18
click at [477, 399] on span at bounding box center [478, 389] width 20 height 20
type input "8:00 AM"
click at [543, 370] on input "7:00 PM" at bounding box center [551, 361] width 57 height 18
click at [547, 445] on span at bounding box center [549, 439] width 20 height 20
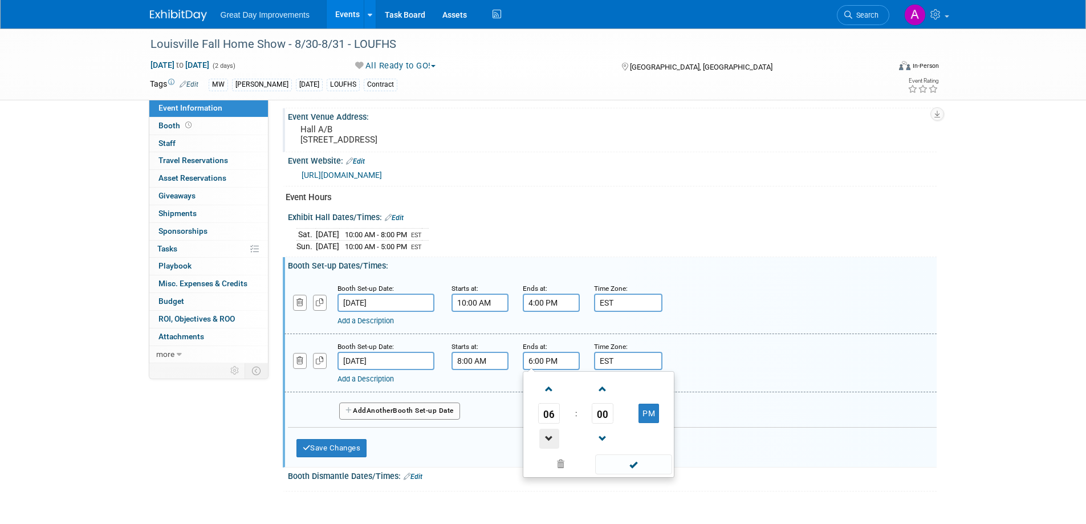
click at [547, 445] on span at bounding box center [549, 439] width 20 height 20
click at [547, 444] on span at bounding box center [549, 439] width 20 height 20
click at [546, 443] on span at bounding box center [549, 439] width 20 height 20
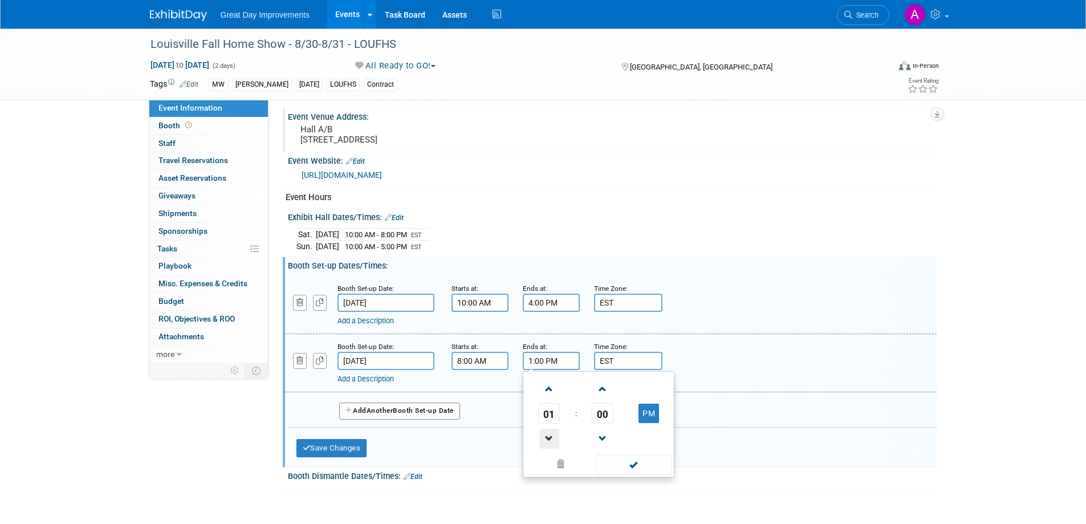
click at [546, 443] on span at bounding box center [549, 439] width 20 height 20
click at [546, 442] on span at bounding box center [549, 439] width 20 height 20
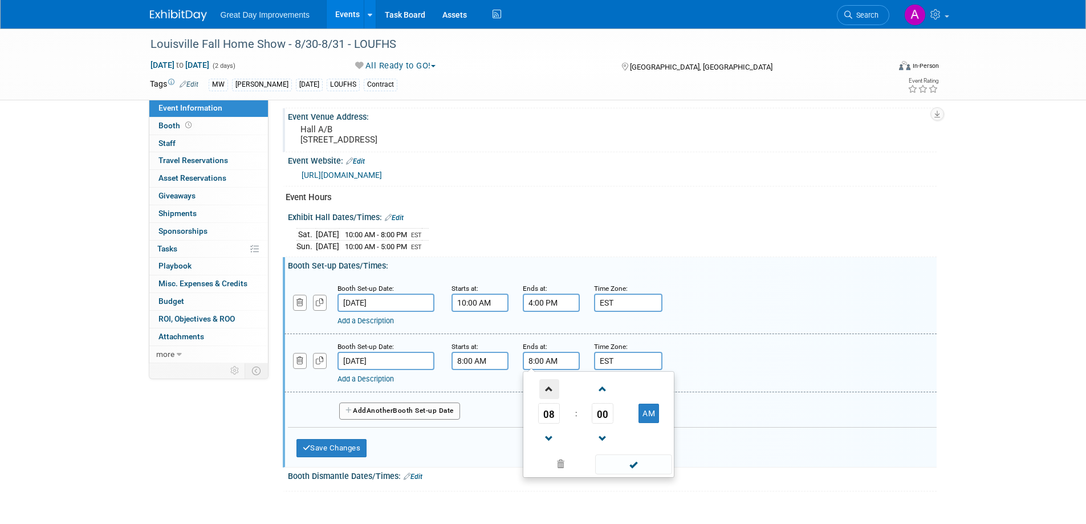
click at [547, 399] on span at bounding box center [549, 389] width 20 height 20
type input "9:00 AM"
drag, startPoint x: 625, startPoint y: 475, endPoint x: 628, endPoint y: 462, distance: 13.3
click at [626, 473] on span at bounding box center [633, 464] width 77 height 20
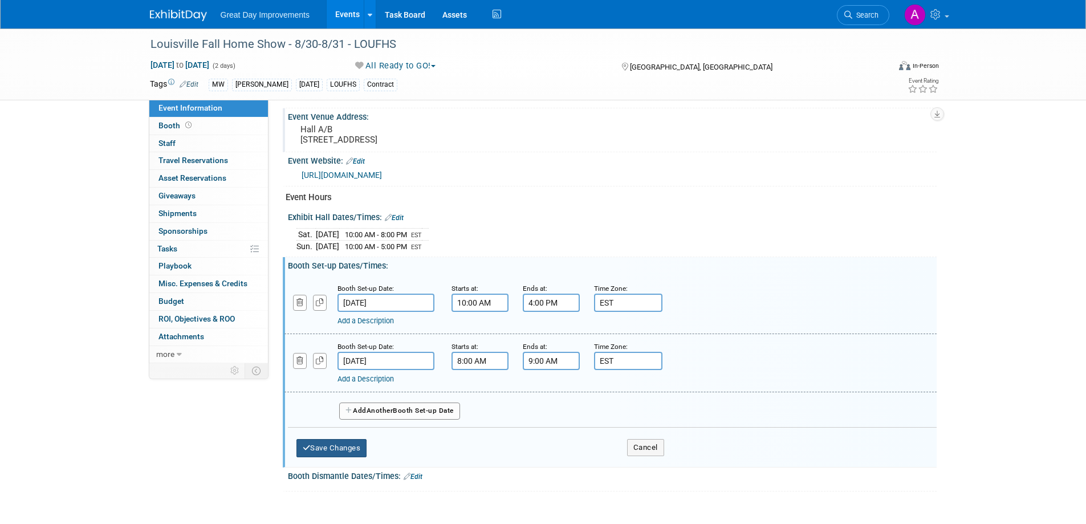
click at [338, 457] on button "Save Changes" at bounding box center [331, 448] width 71 height 18
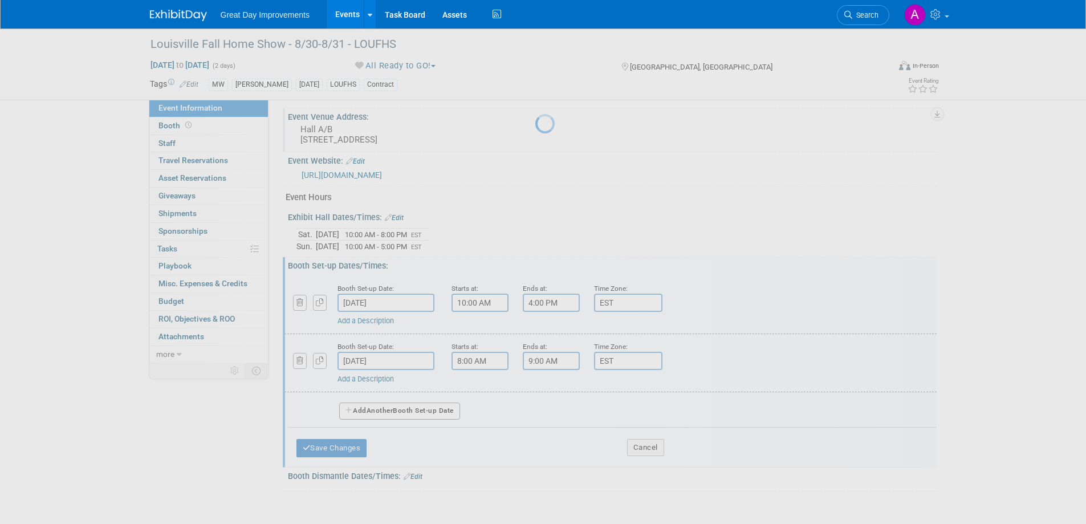
scroll to position [374, 0]
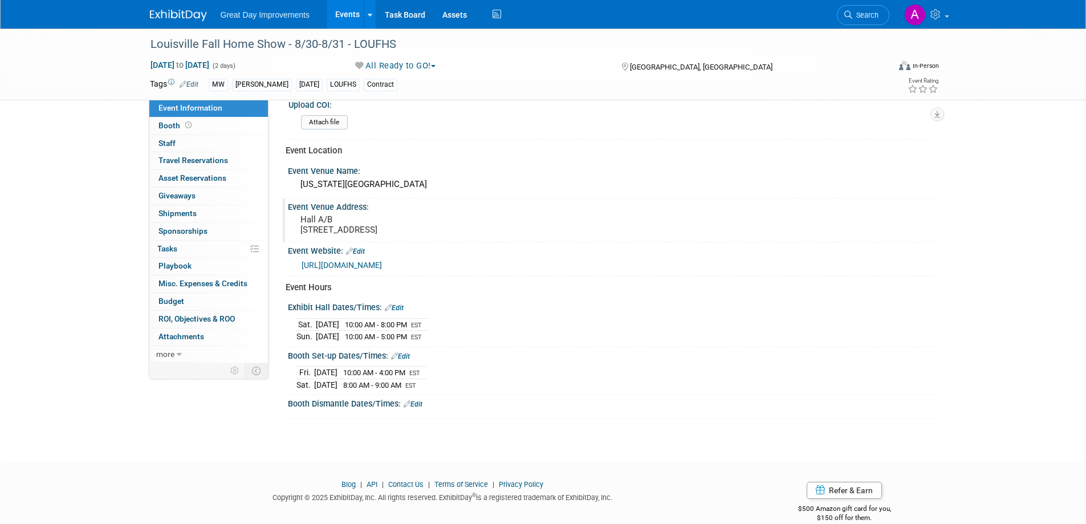
click at [421, 408] on link "Edit" at bounding box center [413, 404] width 19 height 8
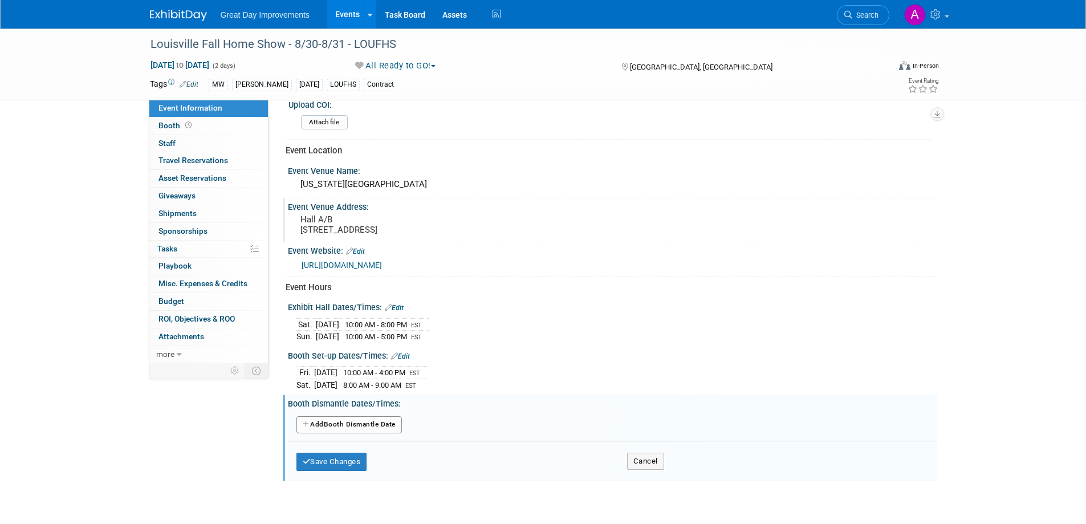
click at [374, 428] on button "Add Another Booth Dismantle Date" at bounding box center [348, 424] width 105 height 17
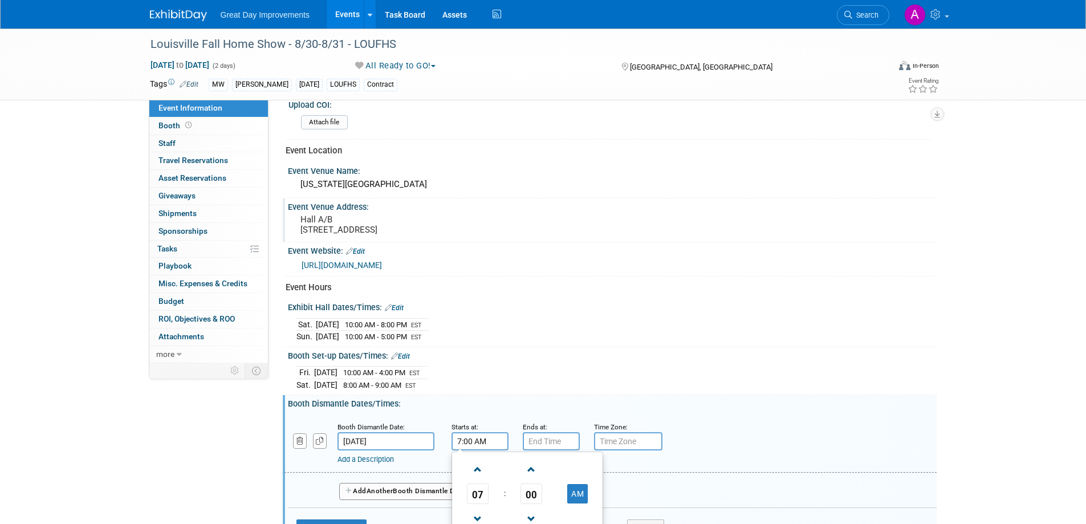
click at [493, 449] on input "7:00 AM" at bounding box center [480, 441] width 57 height 18
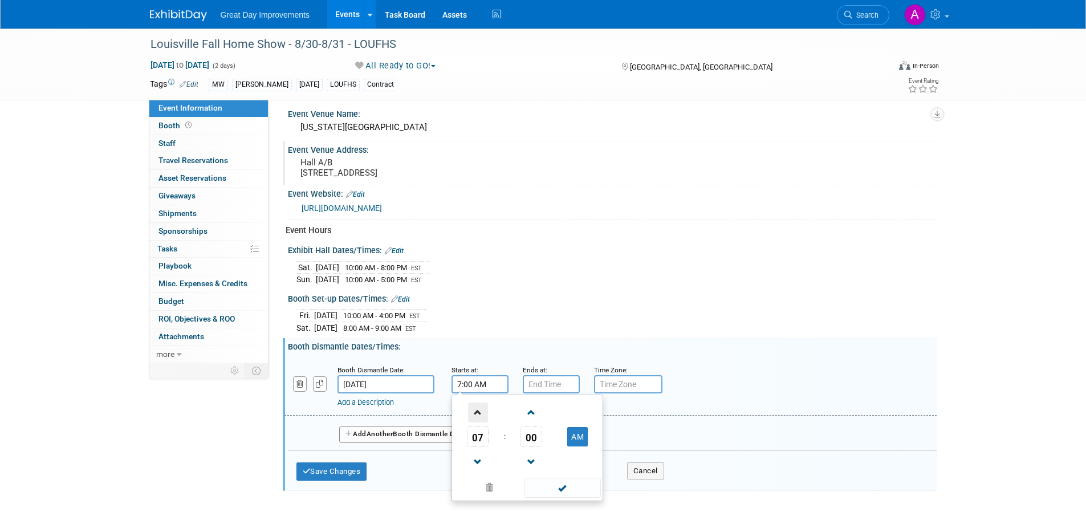
click at [478, 418] on span at bounding box center [478, 413] width 20 height 20
click at [478, 422] on span at bounding box center [478, 413] width 20 height 20
click at [479, 422] on span at bounding box center [478, 413] width 20 height 20
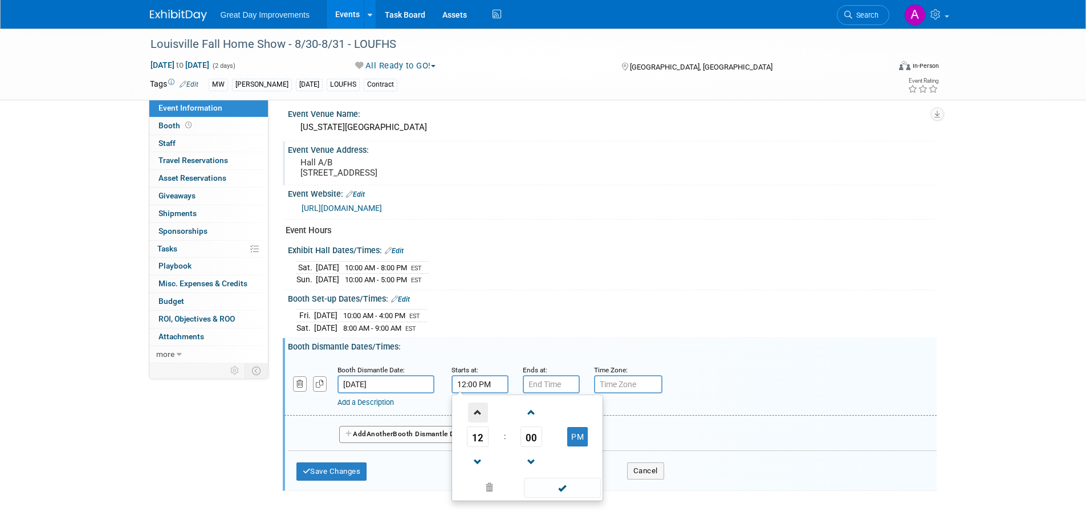
click at [479, 422] on span at bounding box center [478, 413] width 20 height 20
click at [479, 421] on span at bounding box center [478, 413] width 20 height 20
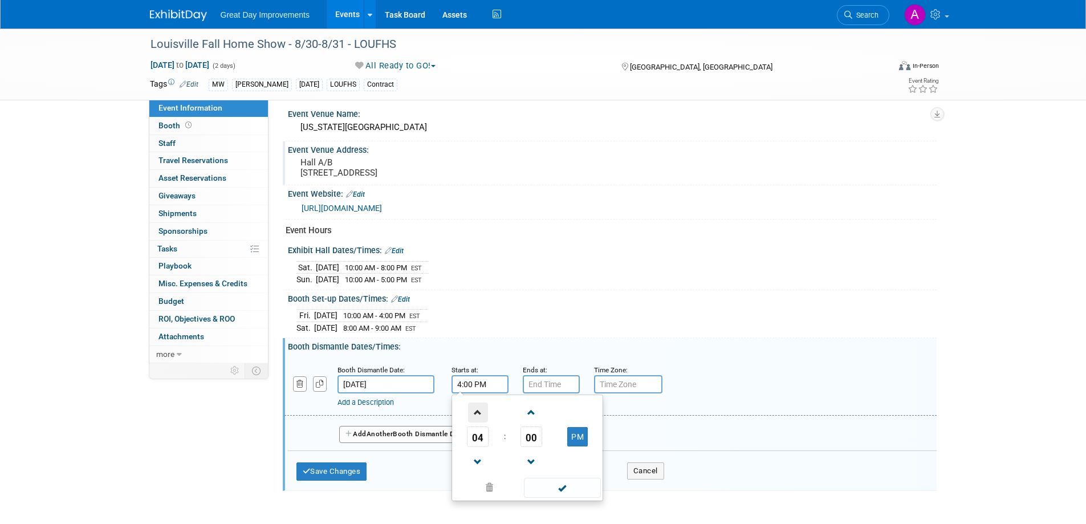
type input "5:00 PM"
click at [578, 498] on span at bounding box center [562, 488] width 77 height 20
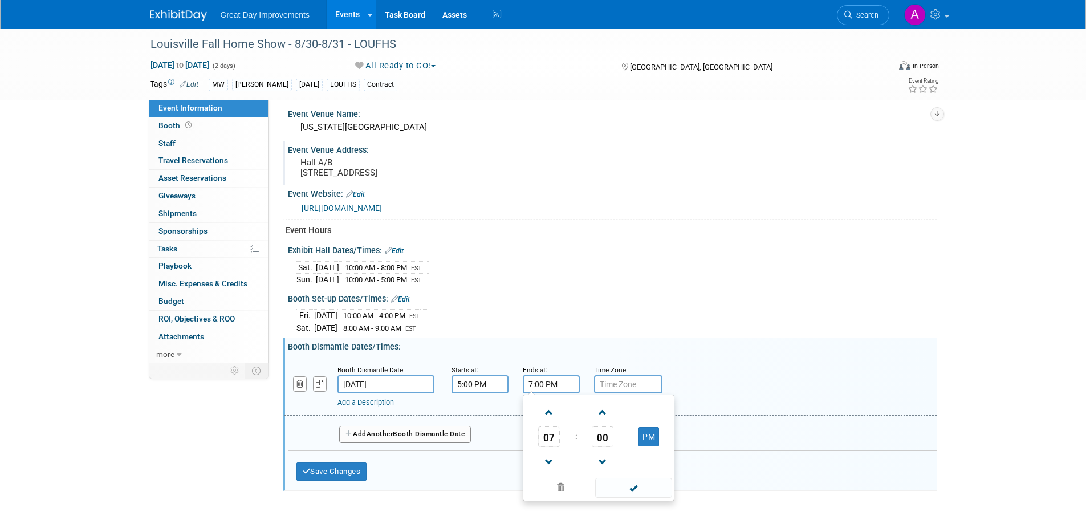
click at [555, 393] on input "7:00 PM" at bounding box center [551, 384] width 57 height 18
click at [550, 471] on span at bounding box center [549, 462] width 20 height 20
type input "6:00 PM"
drag, startPoint x: 628, startPoint y: 495, endPoint x: 637, endPoint y: 485, distance: 13.7
click at [629, 493] on span at bounding box center [633, 488] width 77 height 20
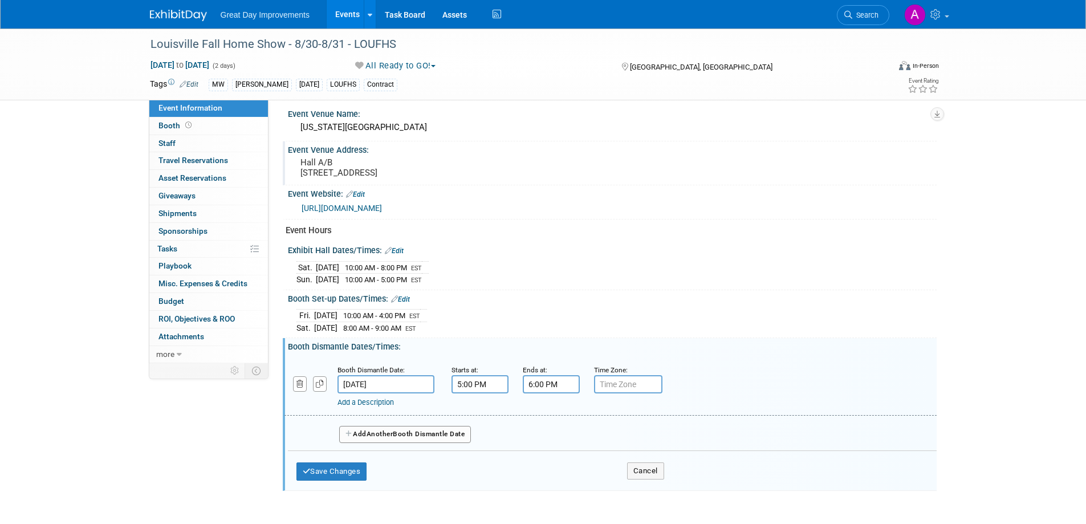
click at [620, 393] on input "text" at bounding box center [628, 384] width 68 height 18
type input "EST"
click at [330, 479] on button "Save Changes" at bounding box center [331, 471] width 71 height 18
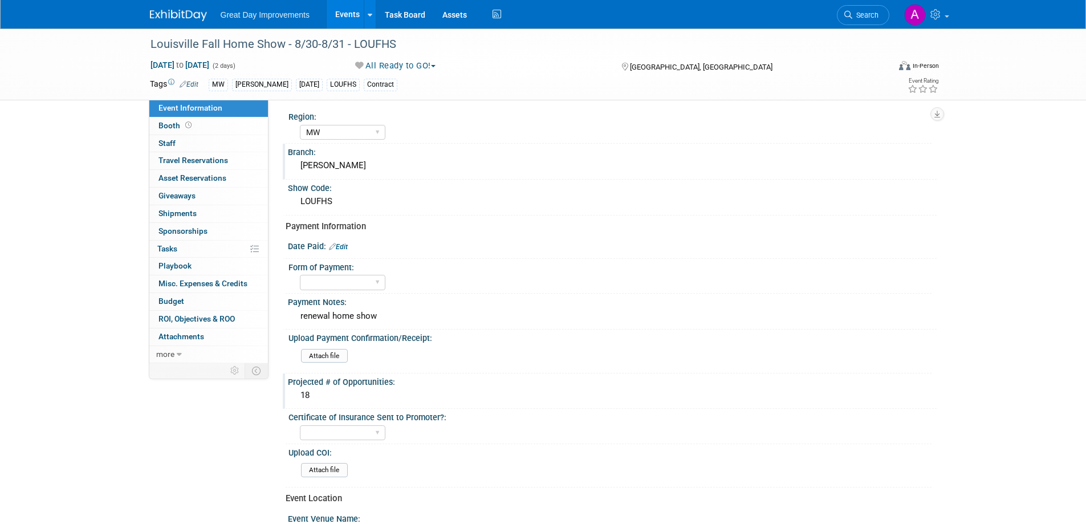
scroll to position [0, 0]
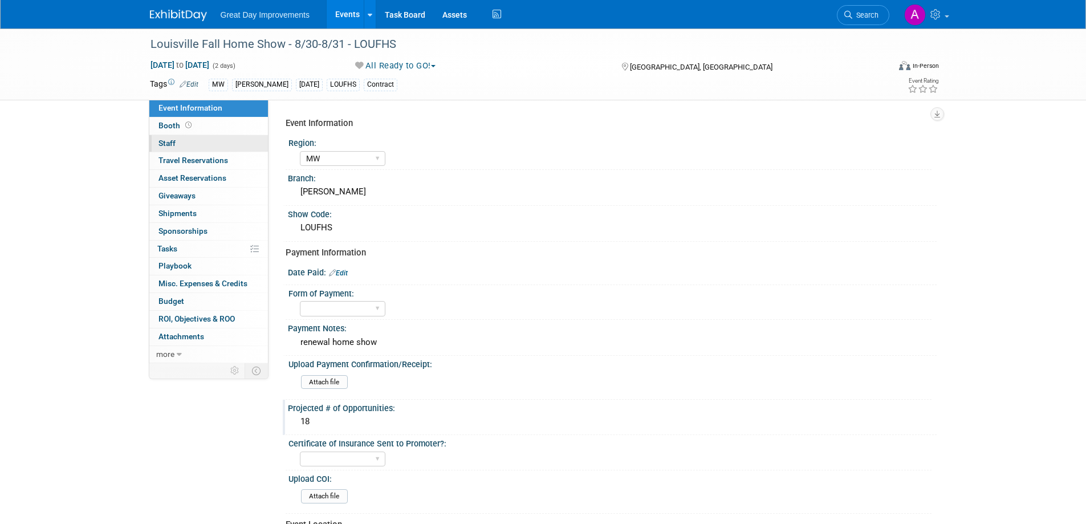
click at [192, 145] on link "0 Staff 0" at bounding box center [208, 143] width 119 height 17
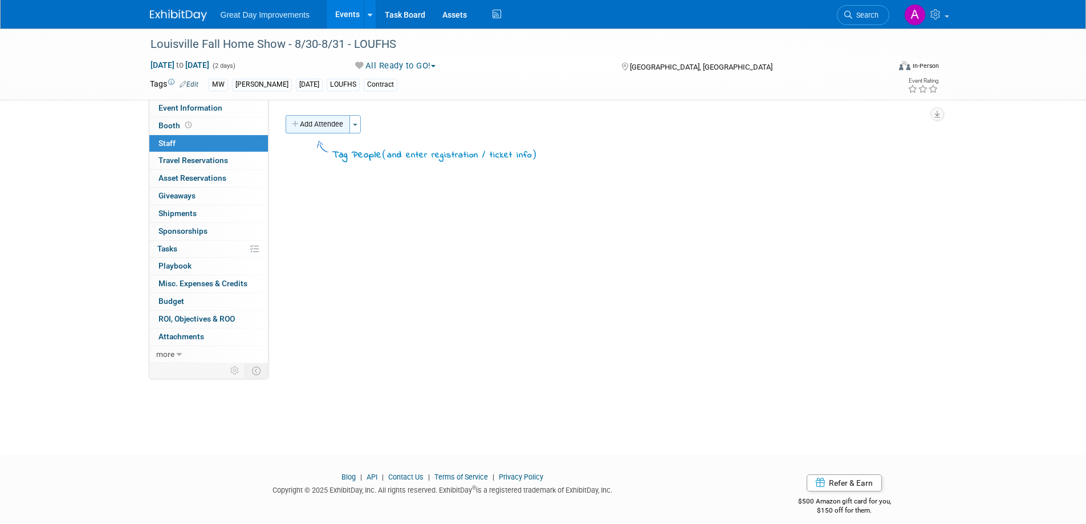
click at [339, 131] on button "Add Attendee" at bounding box center [318, 124] width 64 height 18
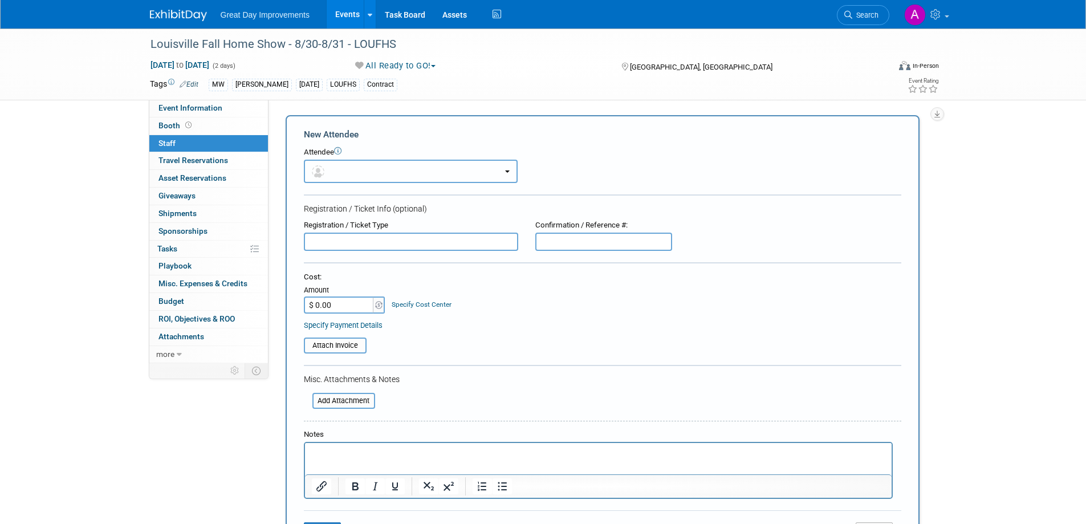
click at [377, 164] on button "button" at bounding box center [411, 171] width 214 height 23
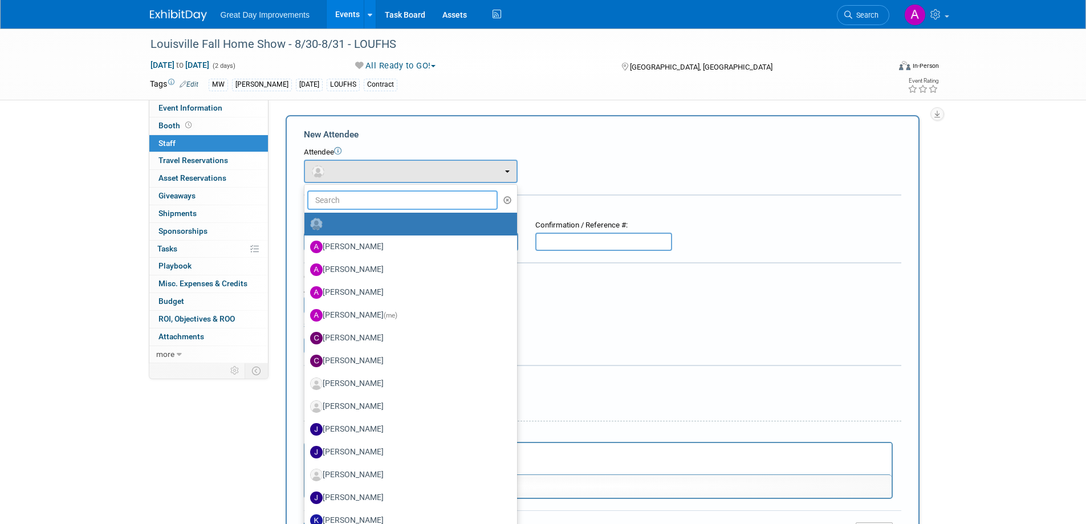
click at [367, 195] on input "text" at bounding box center [402, 199] width 191 height 19
type input "eddie"
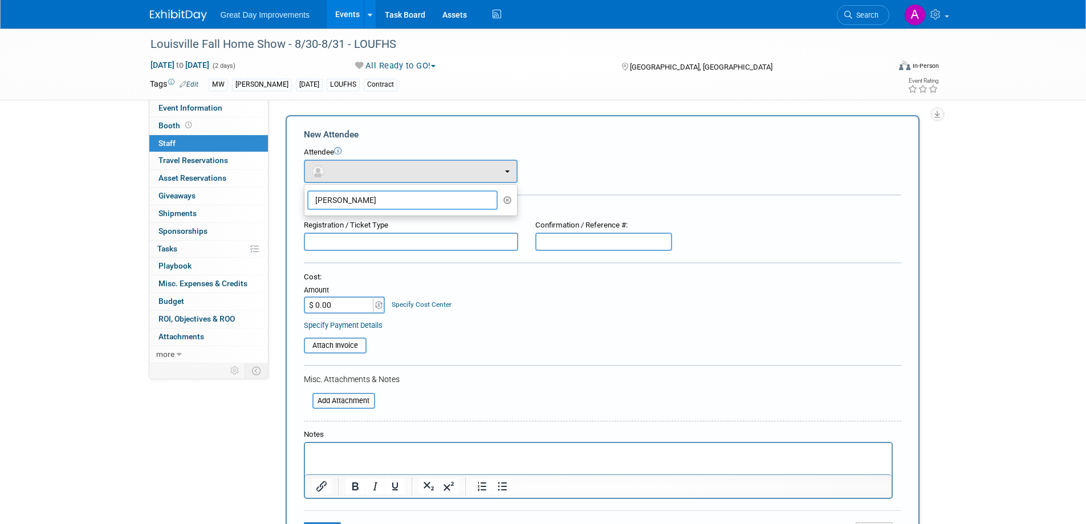
drag, startPoint x: 374, startPoint y: 193, endPoint x: 281, endPoint y: 189, distance: 93.6
click at [281, 189] on div "Add Attendee Toggle Dropdown Quick -Tag Attendees Apply X (me) select all cancel" at bounding box center [607, 337] width 660 height 445
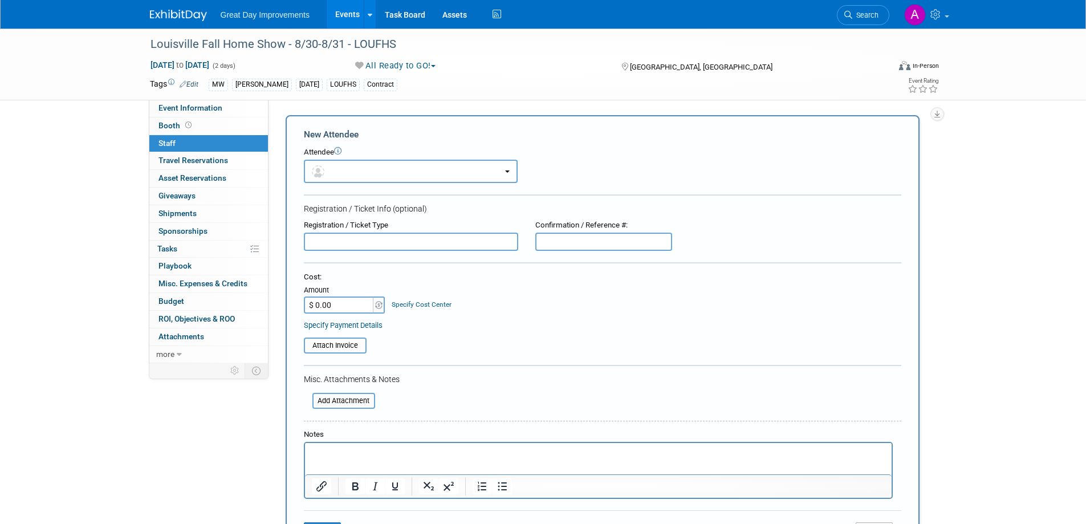
click at [339, 455] on p "Rich Text Area. Press ALT-0 for help." at bounding box center [598, 453] width 574 height 11
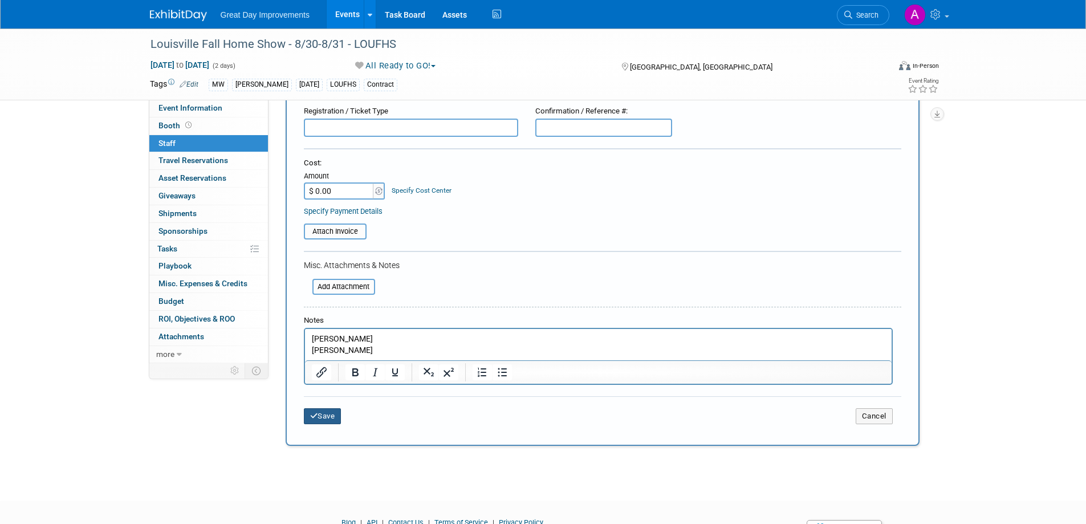
click at [314, 414] on icon "submit" at bounding box center [314, 415] width 8 height 7
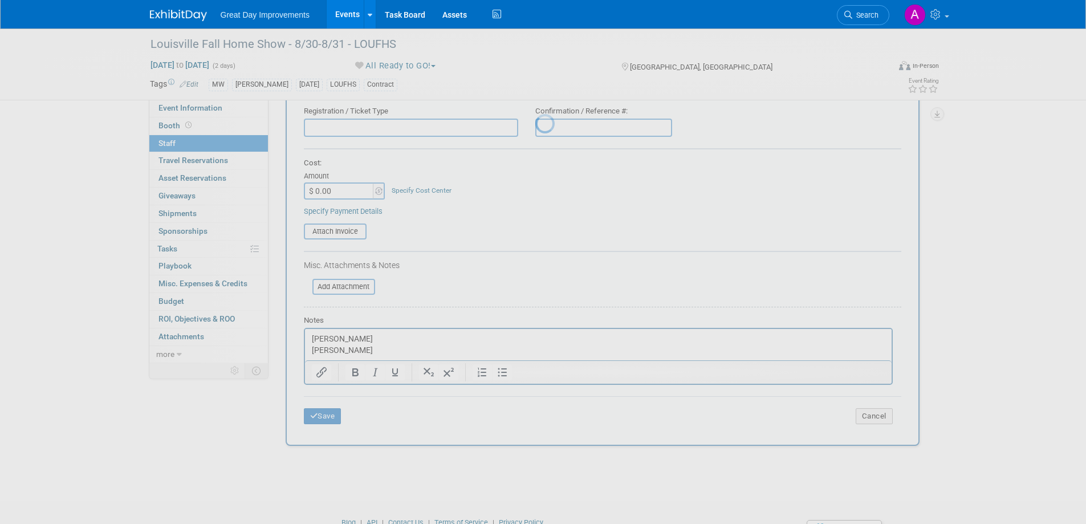
scroll to position [11, 0]
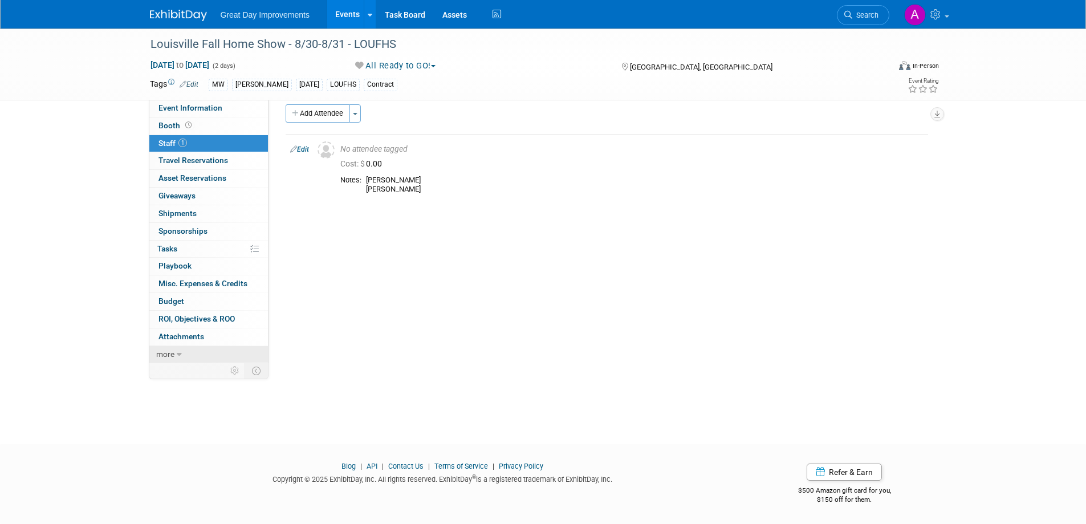
click at [169, 356] on span "more" at bounding box center [165, 353] width 18 height 9
click at [181, 368] on span "Event Binder (.pdf export)" at bounding box center [203, 371] width 91 height 9
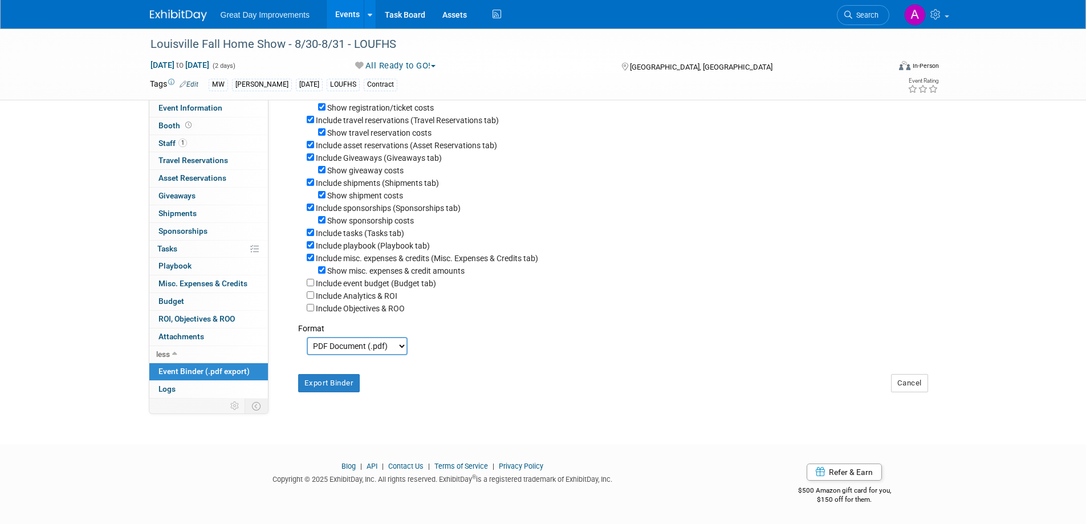
scroll to position [152, 0]
click at [330, 388] on button "Export Binder" at bounding box center [329, 383] width 62 height 18
